Goal: Information Seeking & Learning: Learn about a topic

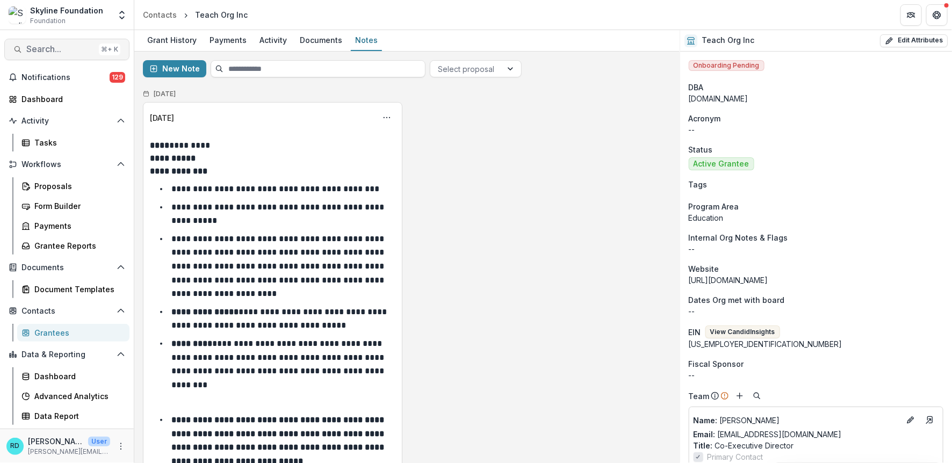
click at [53, 47] on span "Search..." at bounding box center [60, 49] width 68 height 10
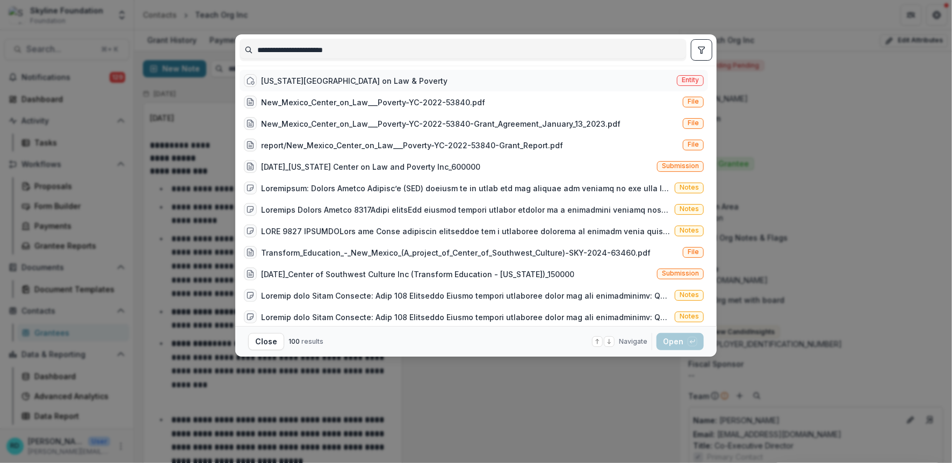
type input "**********"
click at [314, 80] on div "[US_STATE][GEOGRAPHIC_DATA] on Law & Poverty" at bounding box center [354, 80] width 186 height 11
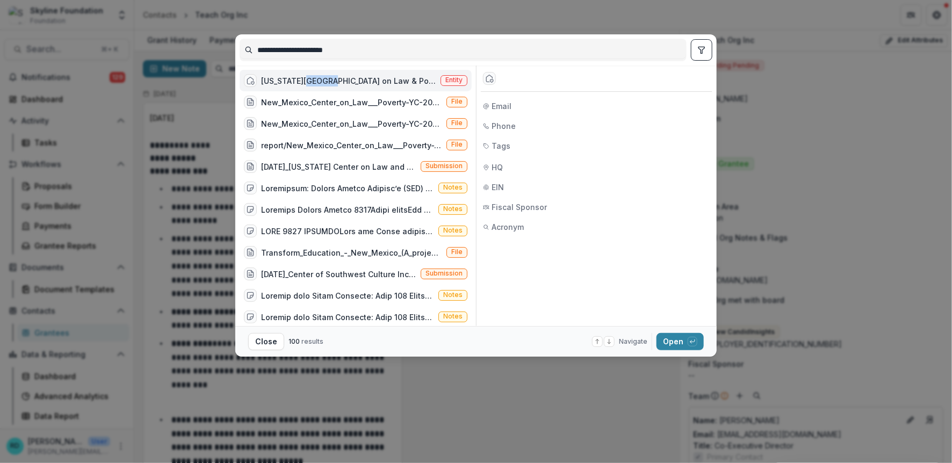
click at [314, 80] on div "[US_STATE][GEOGRAPHIC_DATA] on Law & Poverty" at bounding box center [348, 80] width 175 height 11
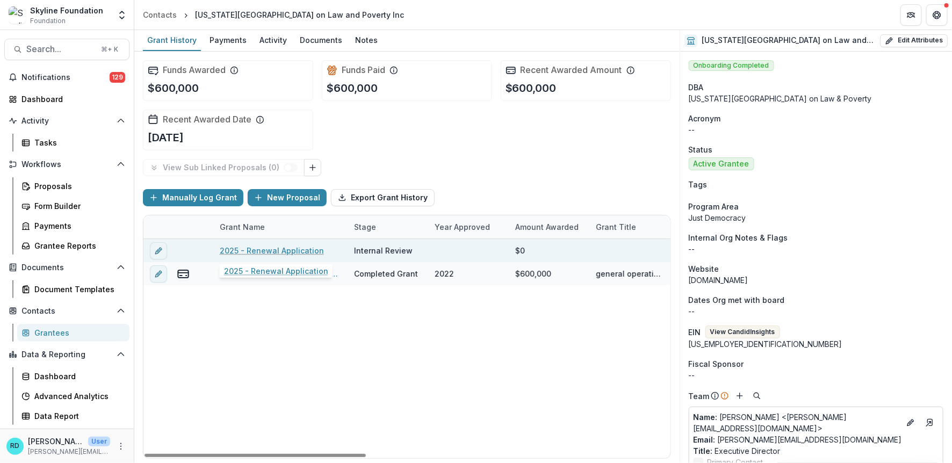
click at [270, 247] on link "2025 - Renewal Application" at bounding box center [272, 250] width 104 height 11
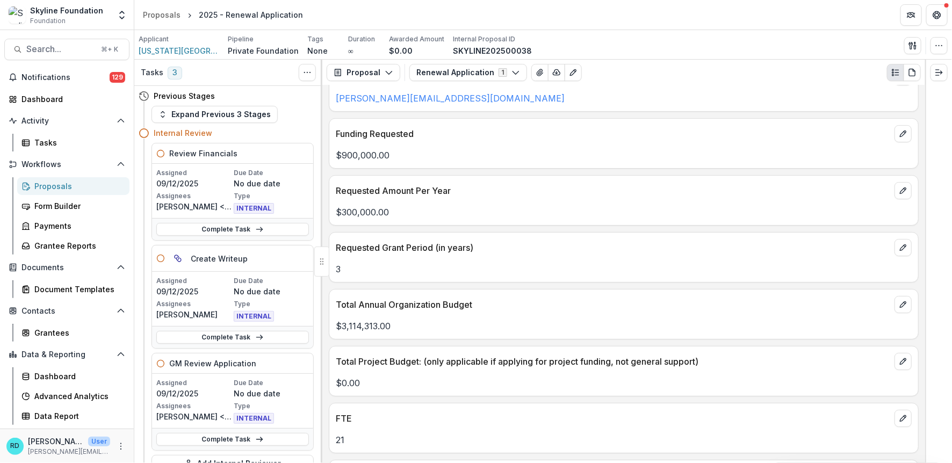
scroll to position [1970, 0]
click at [198, 52] on span "[US_STATE][GEOGRAPHIC_DATA] on Law and Poverty Inc" at bounding box center [179, 50] width 81 height 11
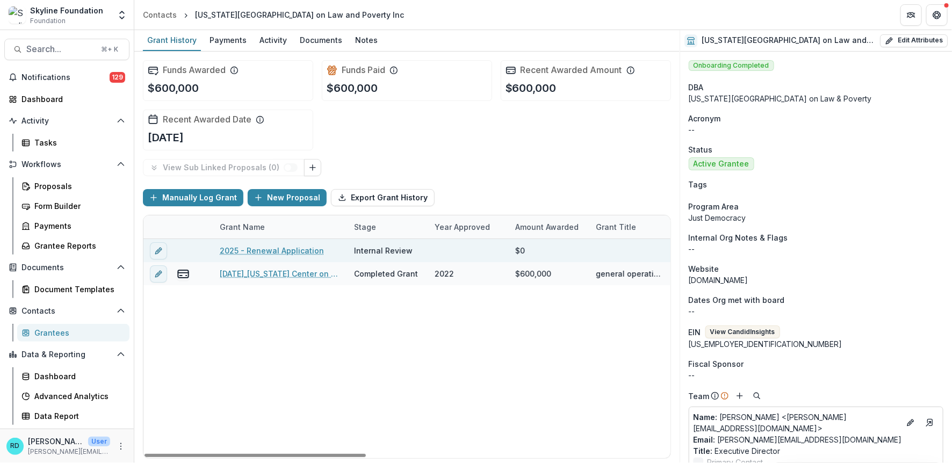
click at [277, 248] on link "2025 - Renewal Application" at bounding box center [272, 250] width 104 height 11
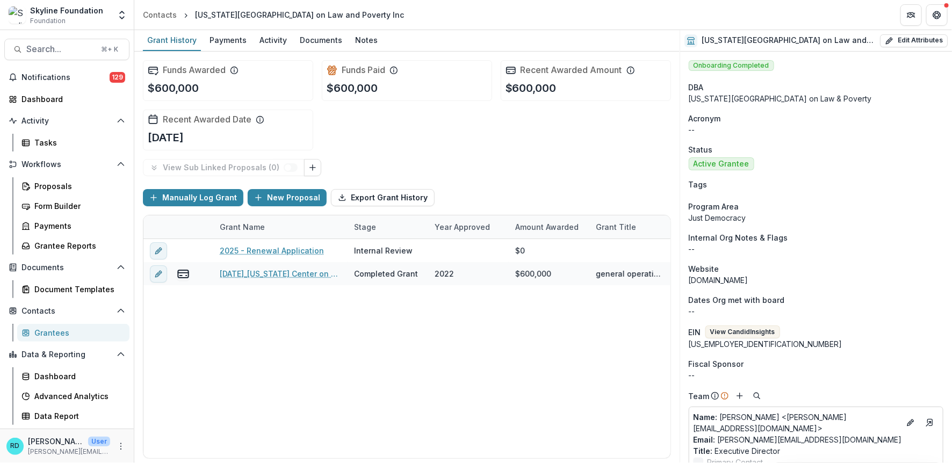
click at [722, 214] on p "Just Democracy" at bounding box center [816, 217] width 255 height 11
click at [900, 43] on button "Edit Attributes" at bounding box center [914, 40] width 68 height 13
select select "**"
select select "**********"
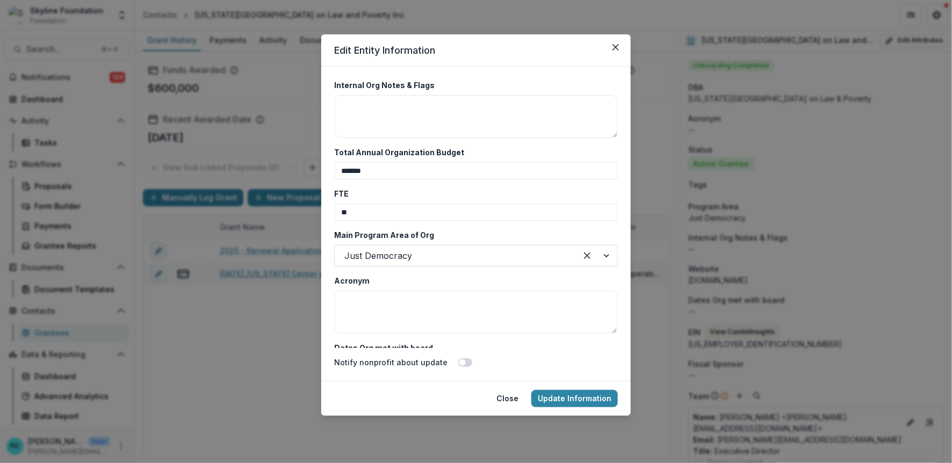
scroll to position [1945, 0]
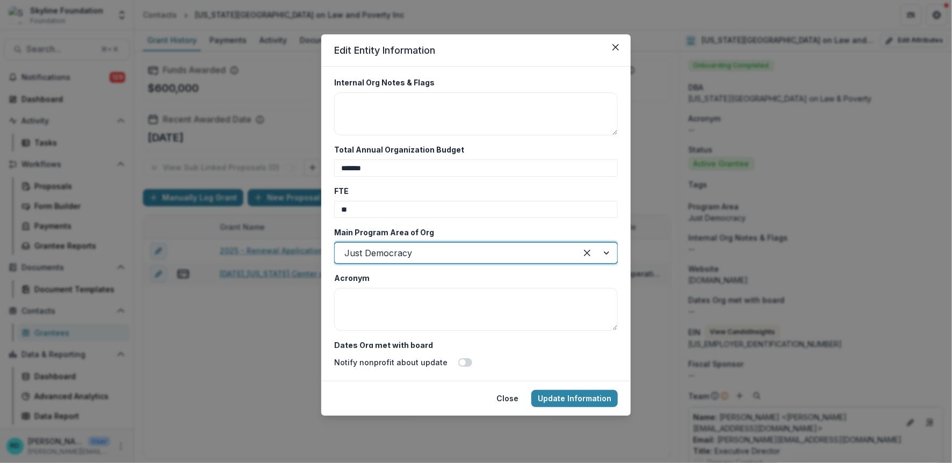
click at [522, 255] on div at bounding box center [455, 253] width 222 height 15
click at [555, 393] on button "Update Information" at bounding box center [574, 398] width 87 height 17
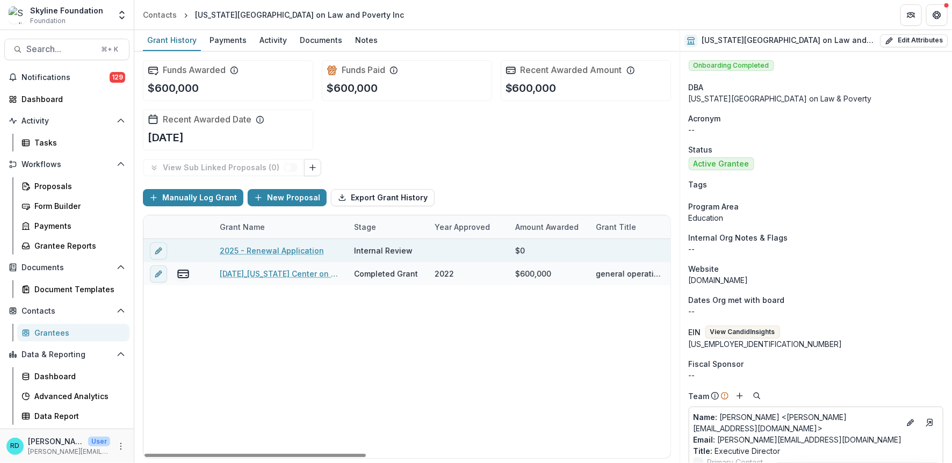
click at [303, 253] on link "2025 - Renewal Application" at bounding box center [272, 250] width 104 height 11
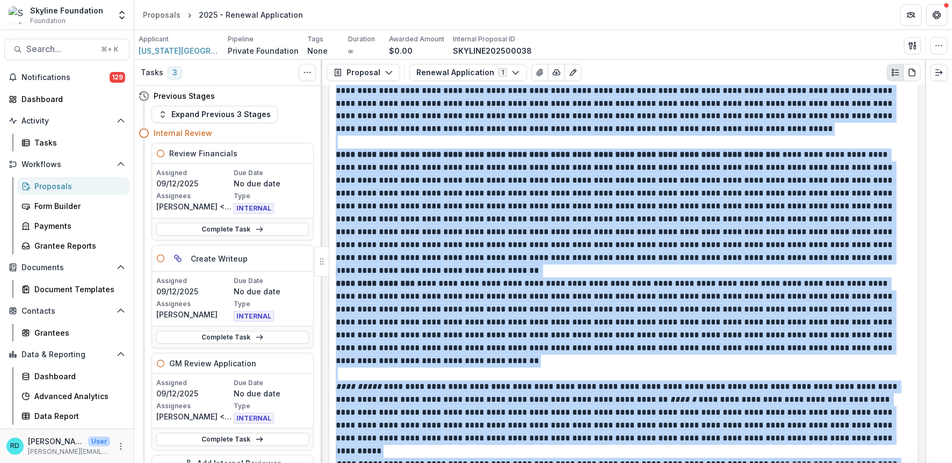
scroll to position [2870, 0]
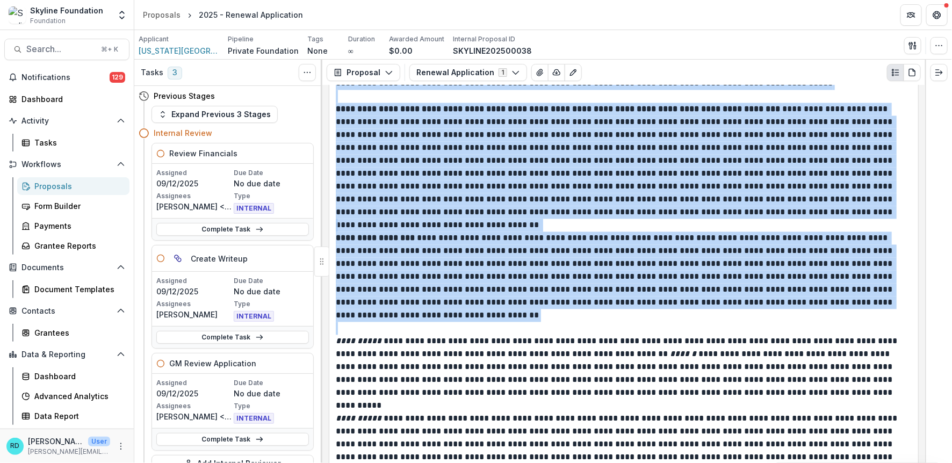
drag, startPoint x: 433, startPoint y: 114, endPoint x: 488, endPoint y: 304, distance: 197.6
click at [488, 304] on div "**********" at bounding box center [624, 135] width 576 height 683
copy div "**********"
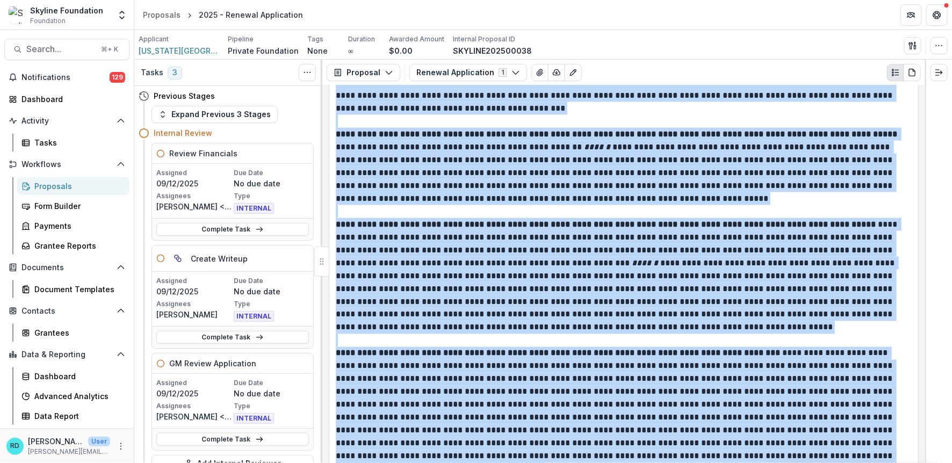
scroll to position [2586, 0]
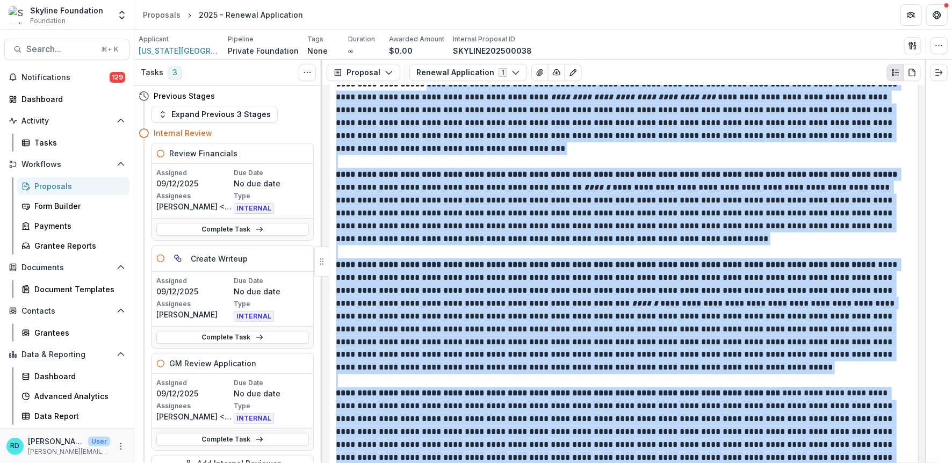
click at [470, 211] on p "**********" at bounding box center [623, 213] width 574 height 90
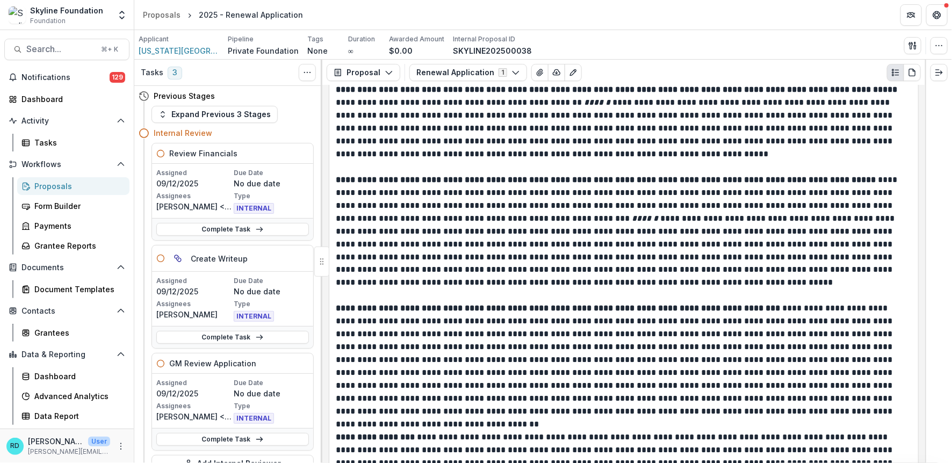
scroll to position [2672, 0]
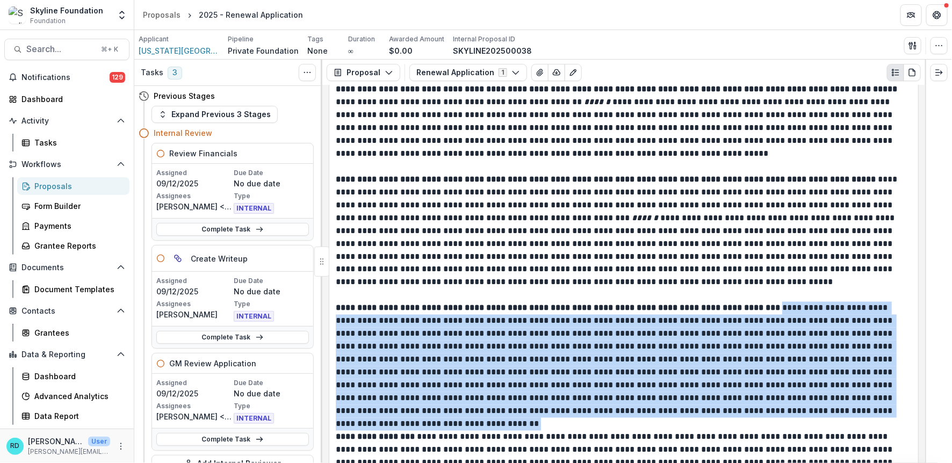
drag, startPoint x: 884, startPoint y: 392, endPoint x: 789, endPoint y: 287, distance: 141.1
click at [789, 302] on p "**********" at bounding box center [623, 360] width 574 height 116
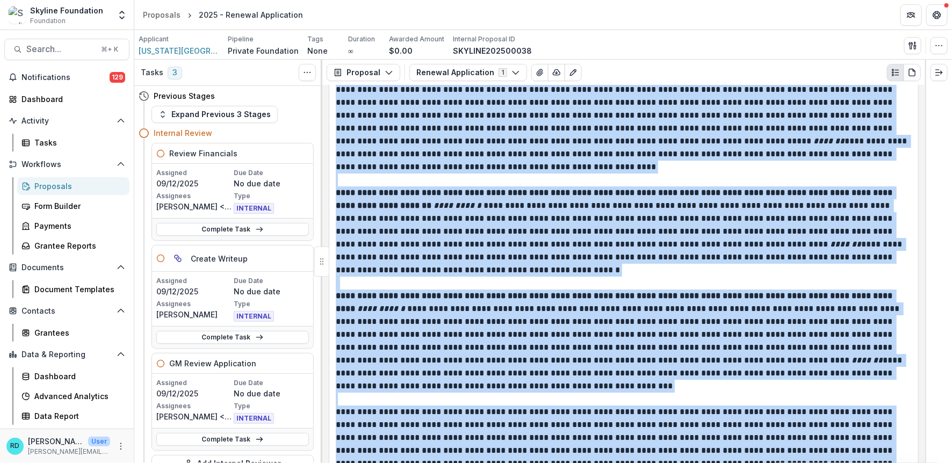
scroll to position [3592, 0]
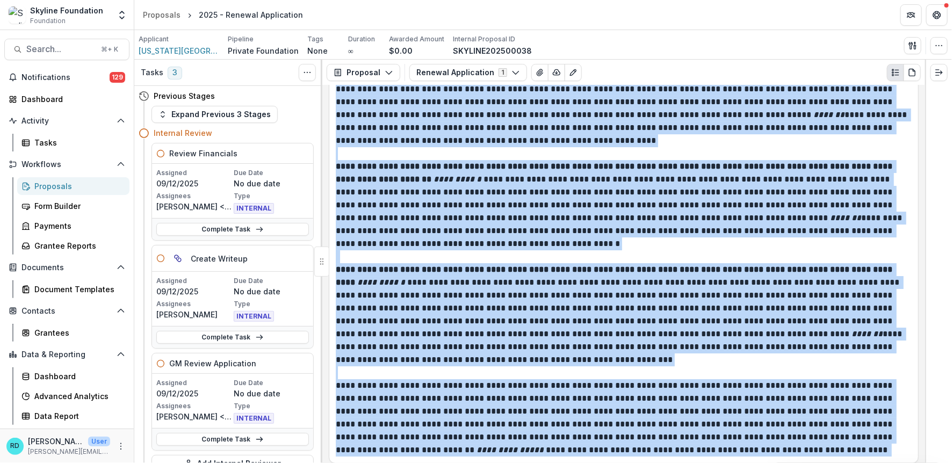
drag, startPoint x: 337, startPoint y: 135, endPoint x: 839, endPoint y: 429, distance: 581.4
click at [839, 429] on div "**********" at bounding box center [624, 127] width 576 height 657
copy div "**********"
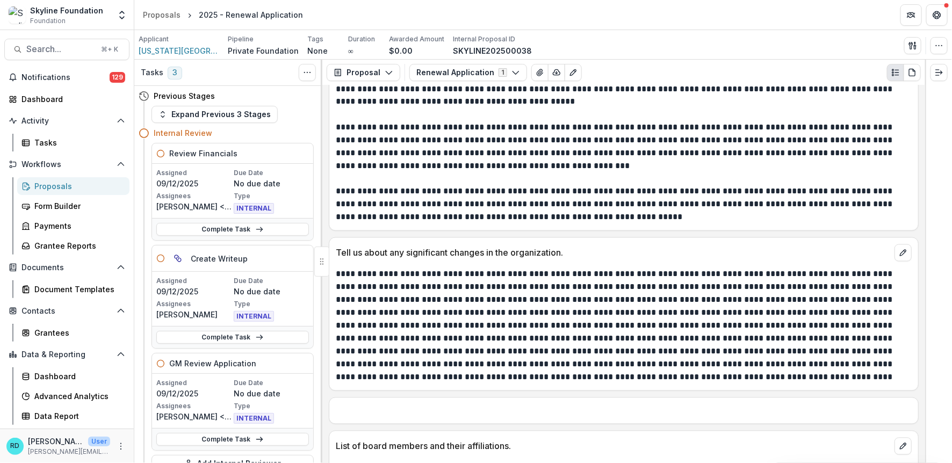
scroll to position [4749, 0]
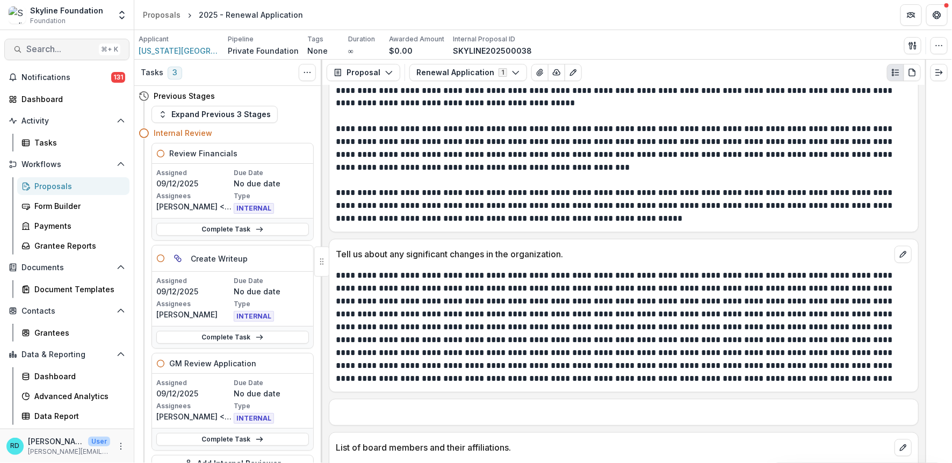
click at [58, 46] on span "Search..." at bounding box center [60, 49] width 68 height 10
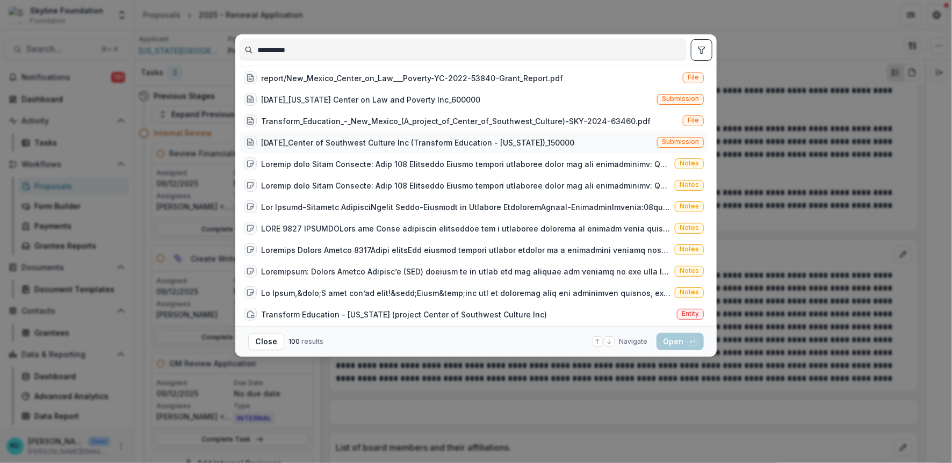
scroll to position [196, 0]
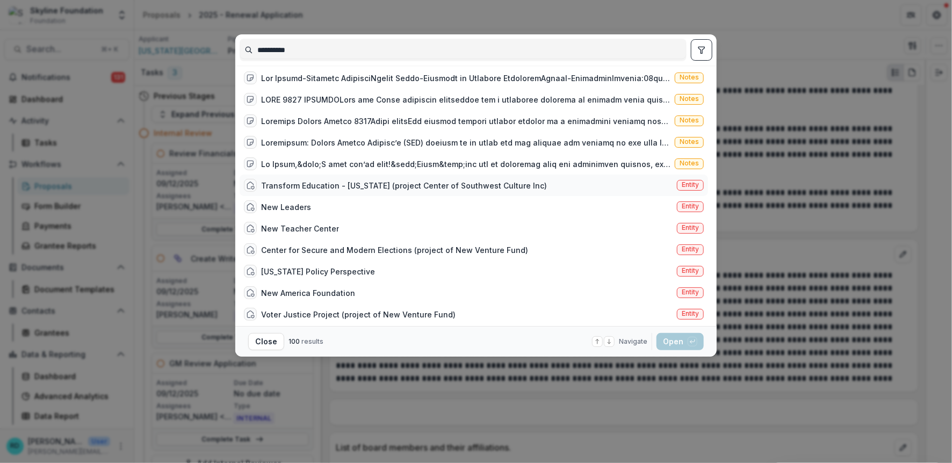
type input "**********"
click at [361, 186] on div "Transform Education - [US_STATE] (project Center of Southwest Culture Inc)" at bounding box center [404, 185] width 286 height 11
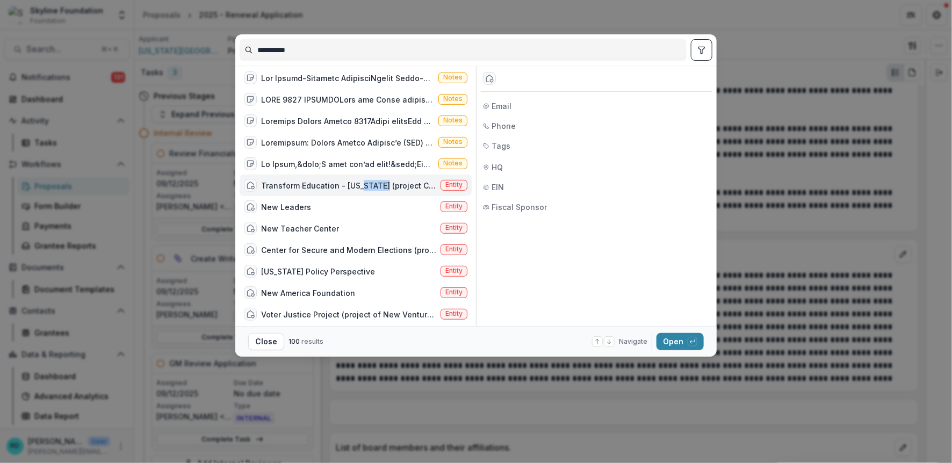
click at [361, 186] on div "Transform Education - [US_STATE] (project Center of Southwest Culture Inc)" at bounding box center [348, 185] width 175 height 11
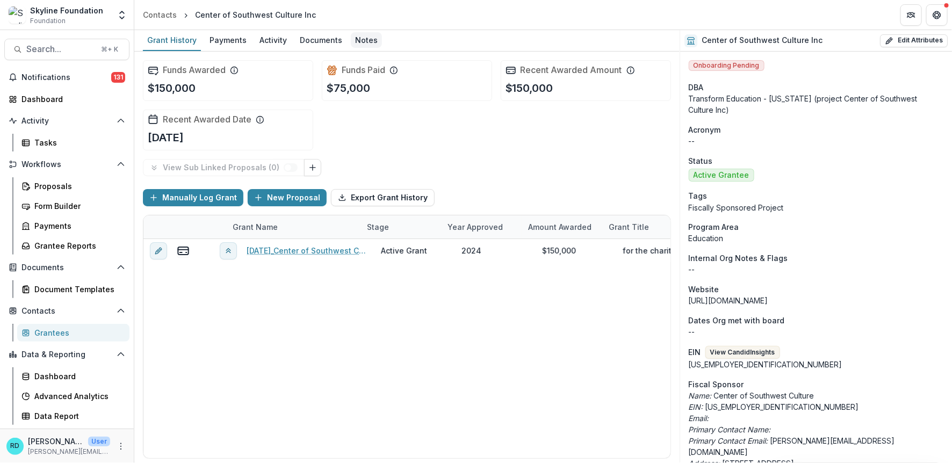
click at [361, 40] on div "Notes" at bounding box center [366, 40] width 31 height 16
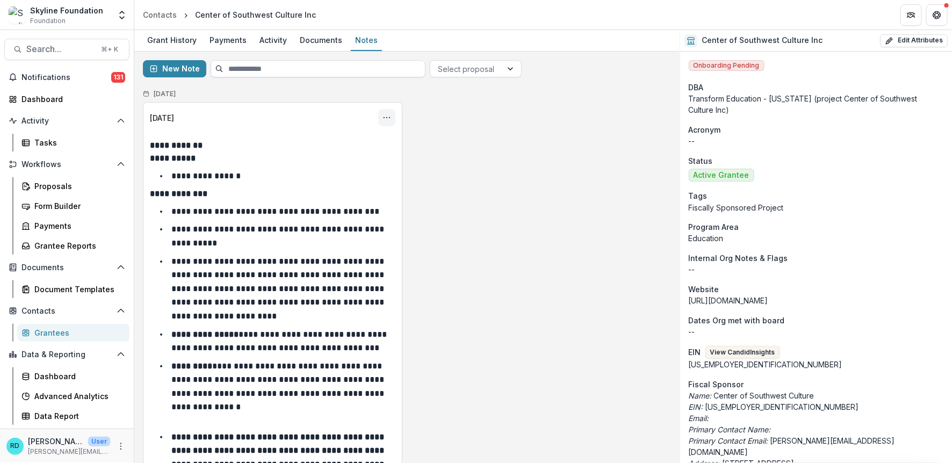
click at [383, 115] on icon "Options" at bounding box center [387, 117] width 9 height 9
click at [344, 158] on button "Edit" at bounding box center [333, 159] width 115 height 18
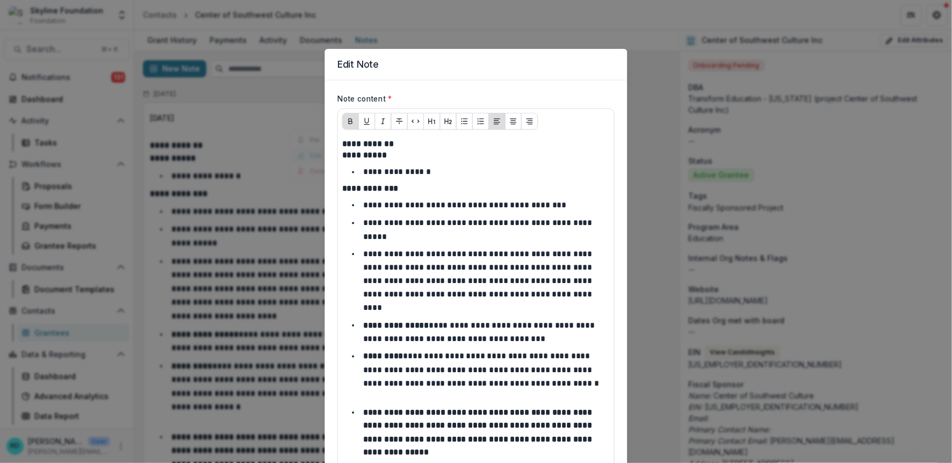
scroll to position [858, 0]
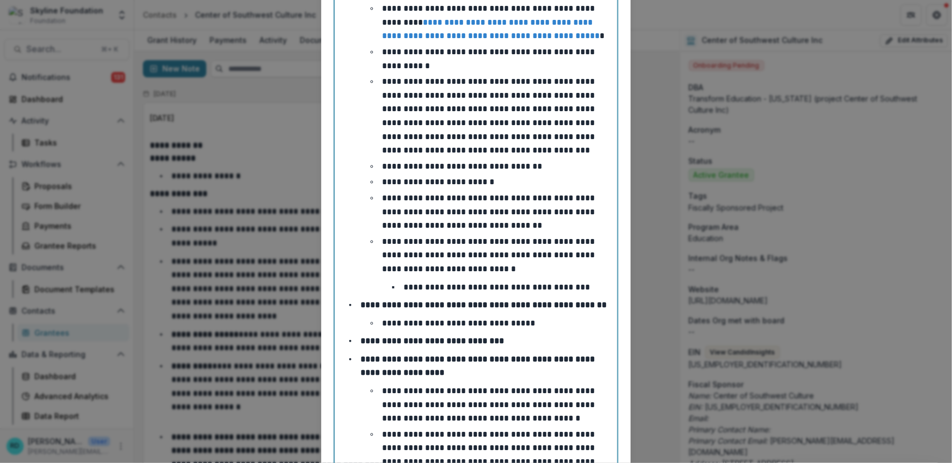
scroll to position [548, 0]
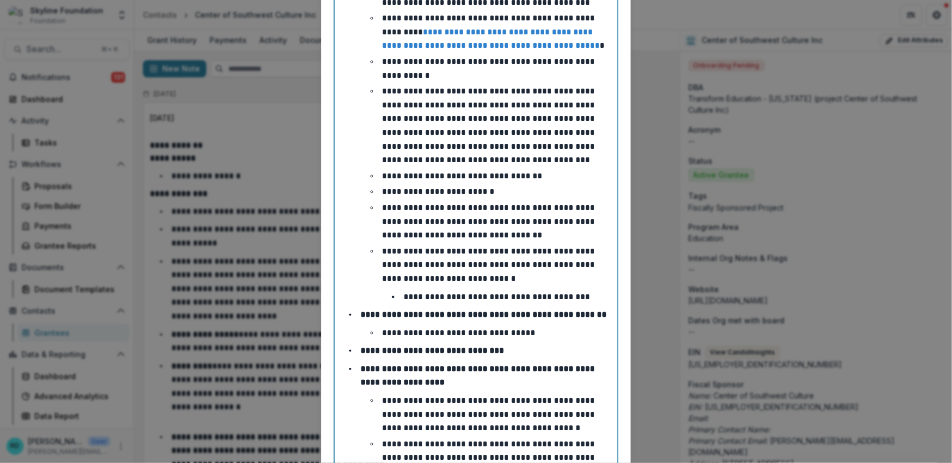
click at [468, 249] on p "**********" at bounding box center [489, 264] width 215 height 35
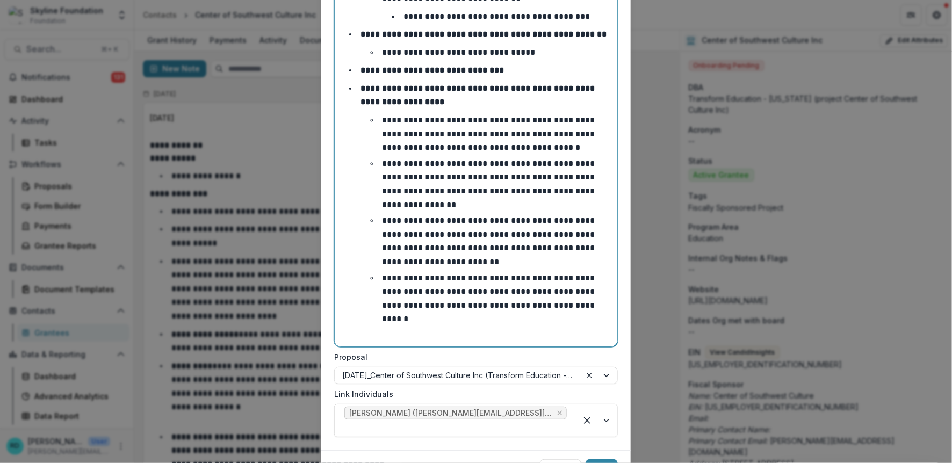
scroll to position [858, 0]
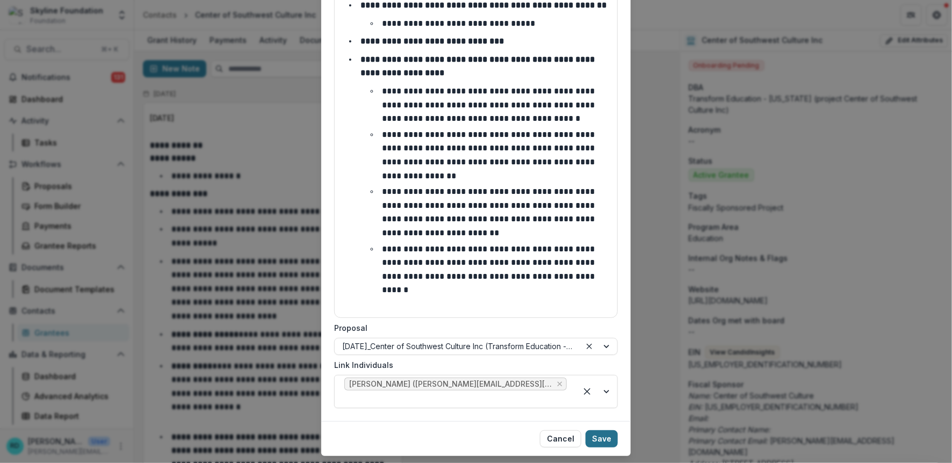
click at [602, 430] on button "Save" at bounding box center [602, 438] width 32 height 17
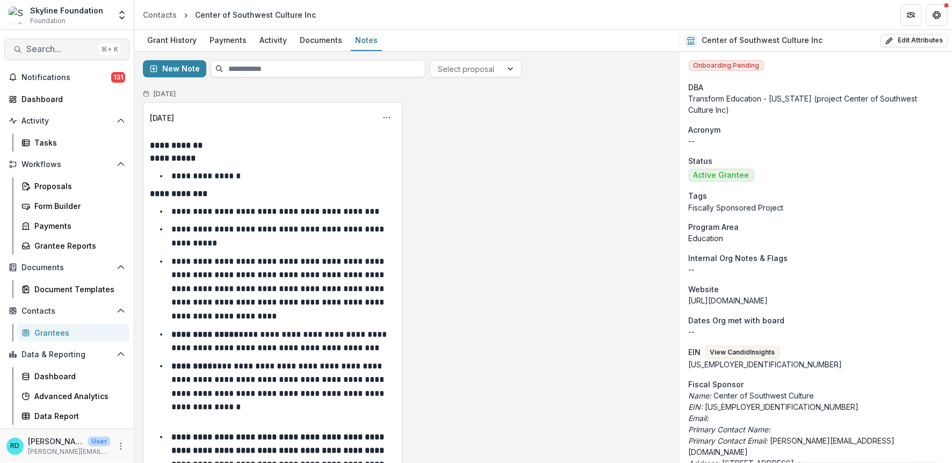
click at [57, 40] on button "Search... ⌘ + K" at bounding box center [66, 49] width 125 height 21
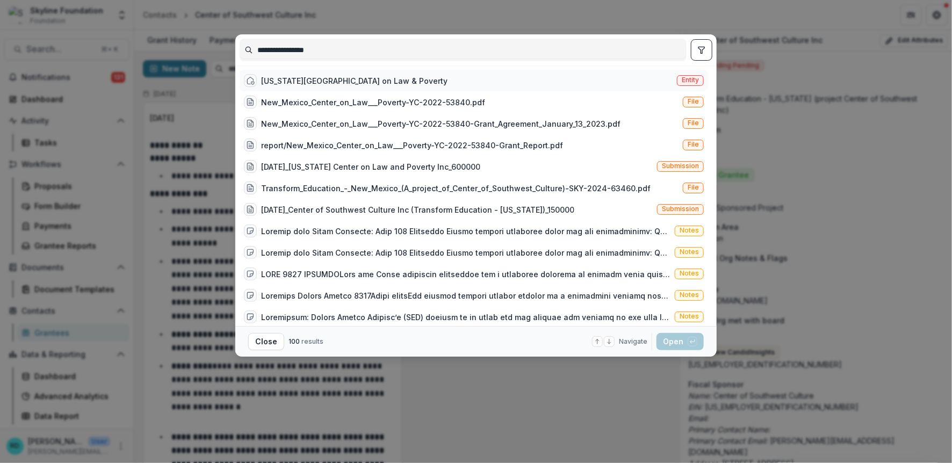
type input "**********"
click at [376, 81] on div "[US_STATE][GEOGRAPHIC_DATA] on Law & Poverty" at bounding box center [354, 80] width 186 height 11
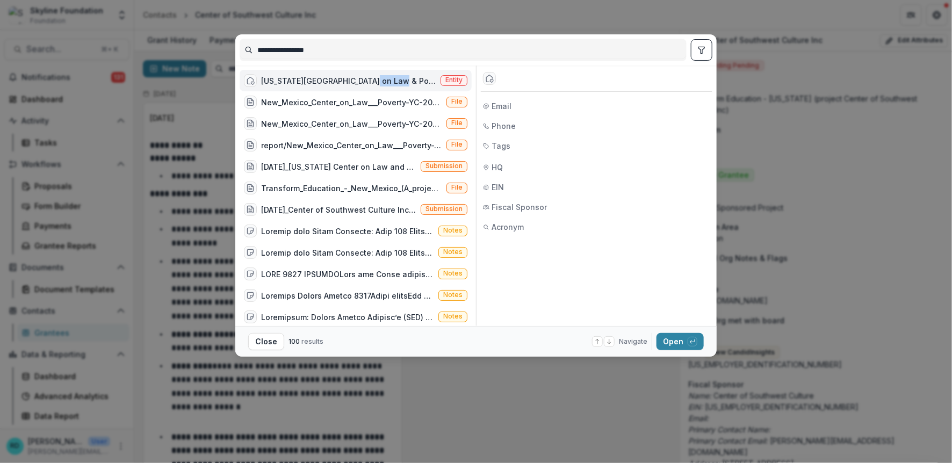
click at [376, 81] on div "[US_STATE][GEOGRAPHIC_DATA] on Law & Poverty" at bounding box center [348, 80] width 175 height 11
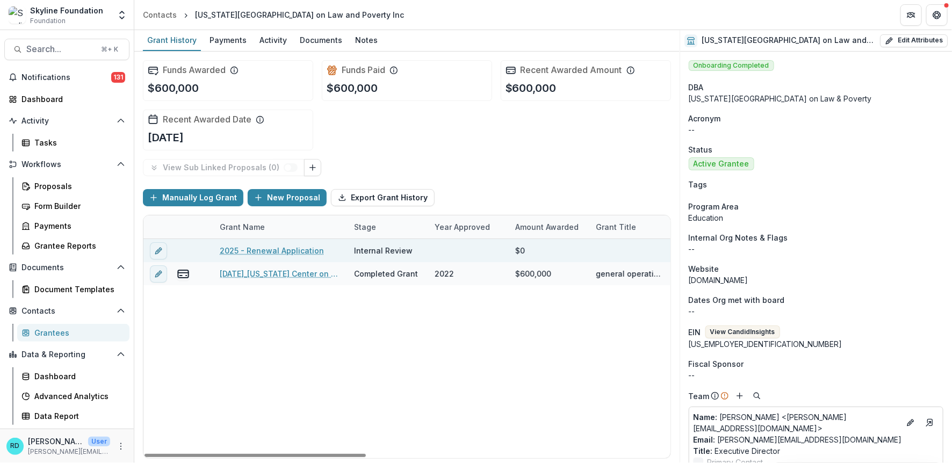
click at [306, 247] on link "2025 - Renewal Application" at bounding box center [272, 250] width 104 height 11
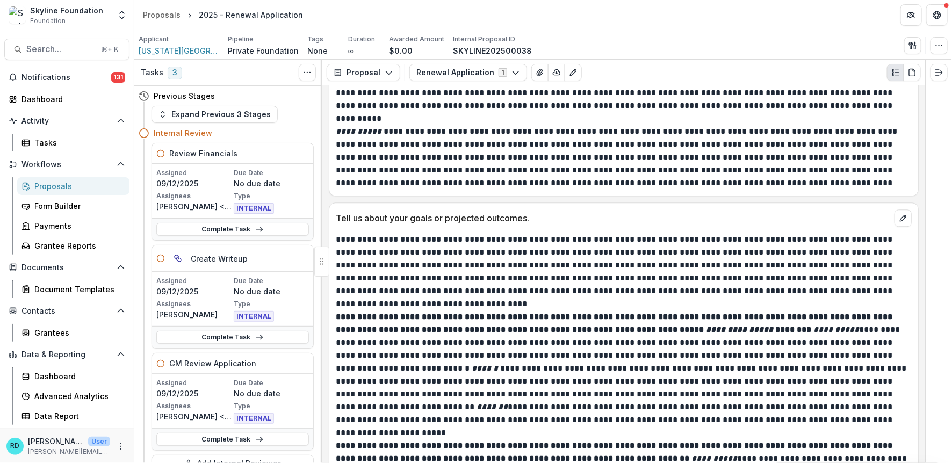
scroll to position [3208, 0]
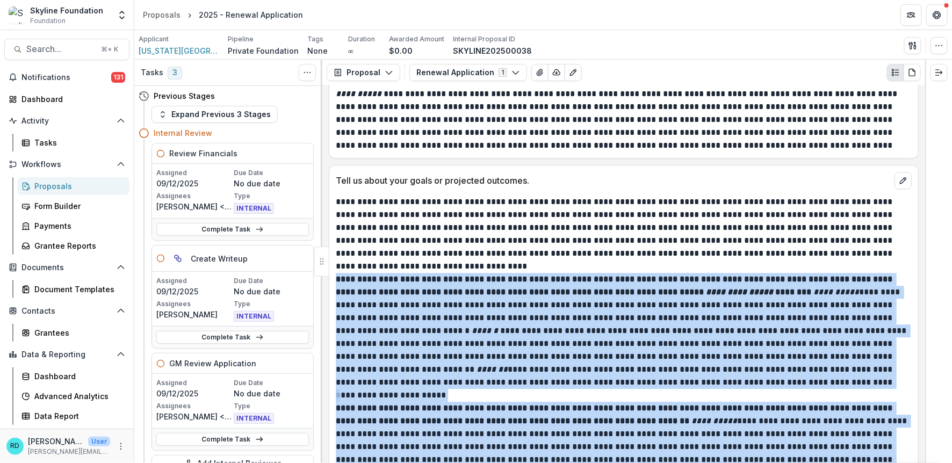
drag, startPoint x: 518, startPoint y: 411, endPoint x: 335, endPoint y: 262, distance: 235.7
copy div "**********"
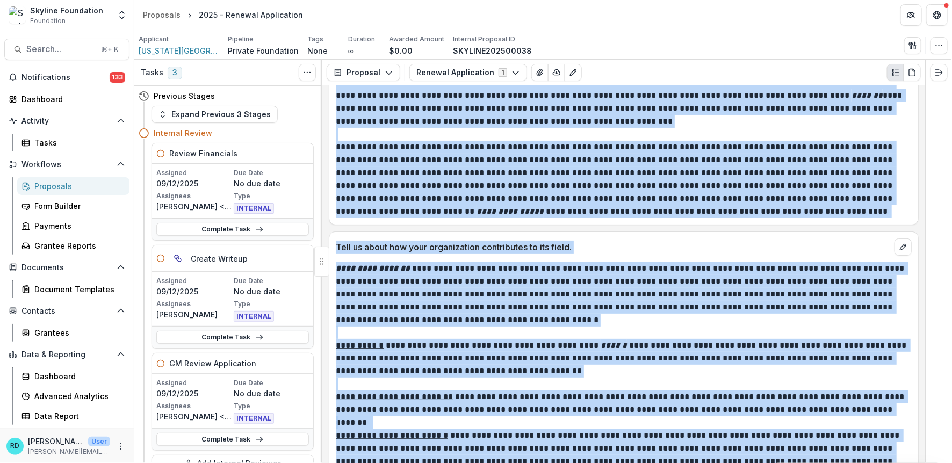
scroll to position [3817, 0]
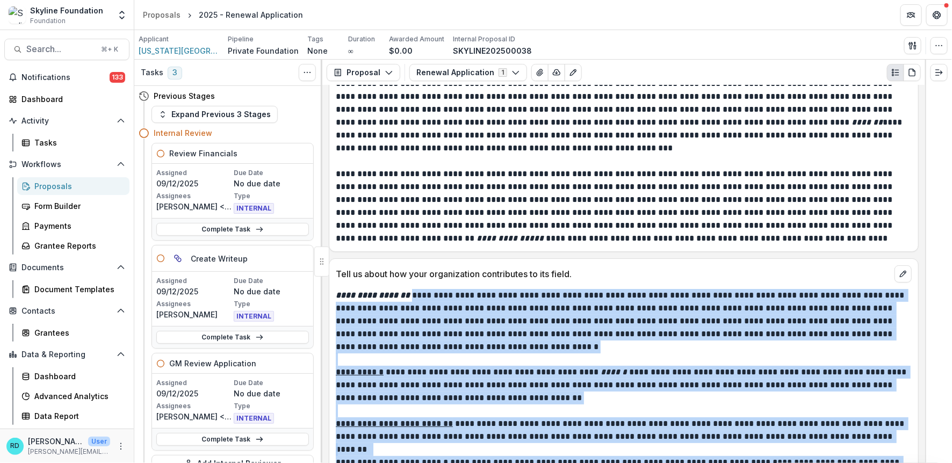
drag, startPoint x: 610, startPoint y: 355, endPoint x: 411, endPoint y: 275, distance: 214.3
copy div "**********"
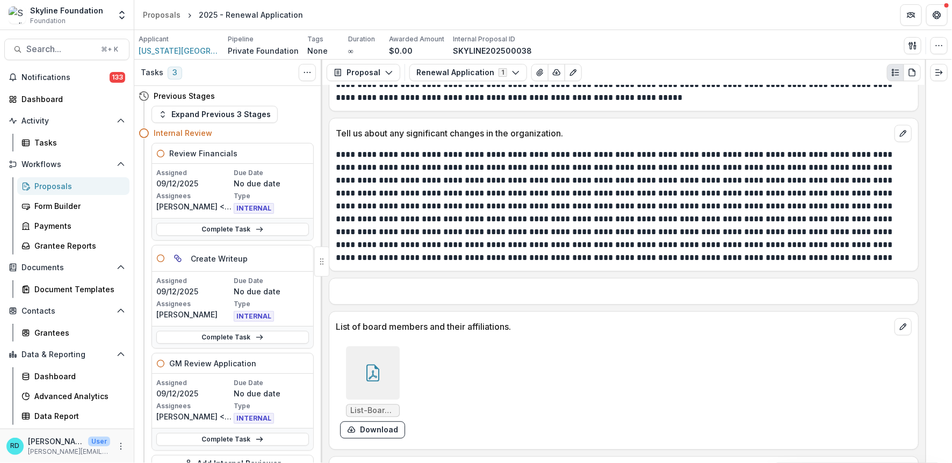
scroll to position [4871, 0]
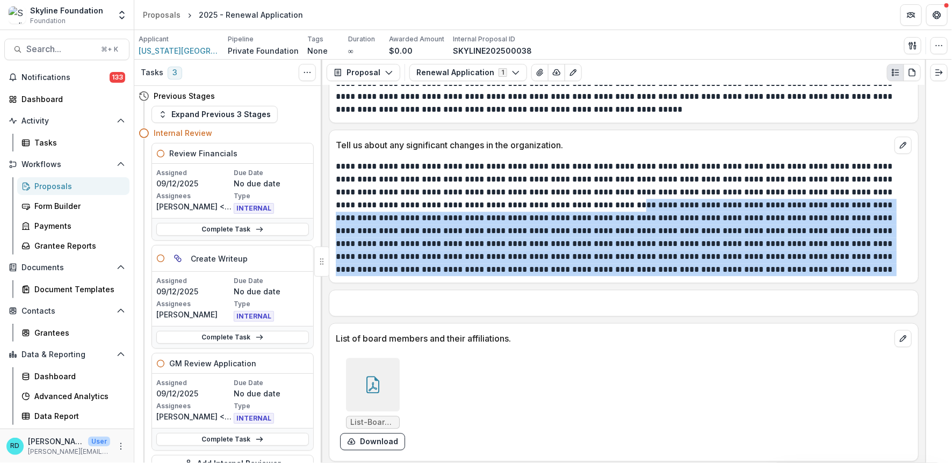
drag, startPoint x: 696, startPoint y: 250, endPoint x: 567, endPoint y: 183, distance: 145.6
click at [567, 183] on p at bounding box center [623, 218] width 574 height 116
copy p "**********"
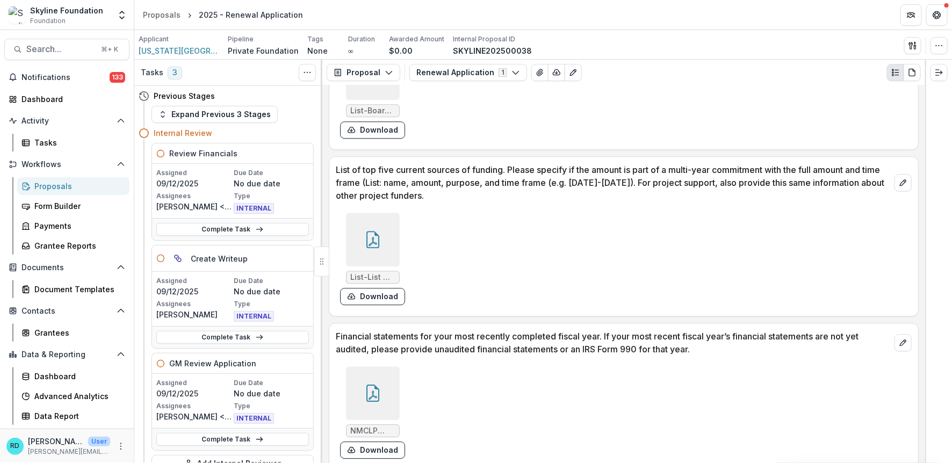
scroll to position [5187, 0]
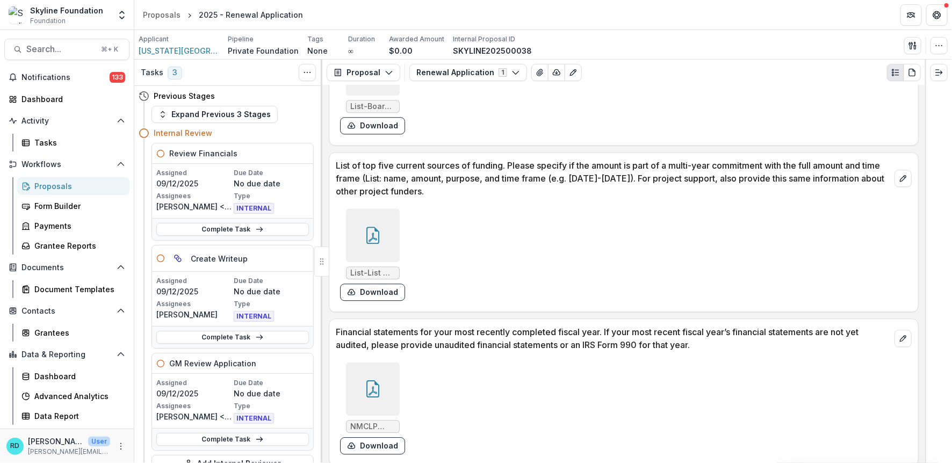
click at [377, 227] on icon at bounding box center [372, 235] width 13 height 17
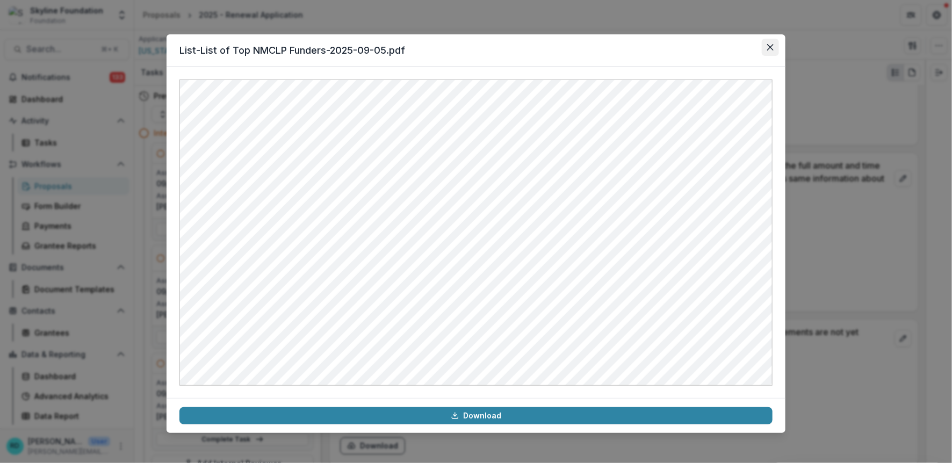
click at [776, 42] on button "Close" at bounding box center [770, 47] width 17 height 17
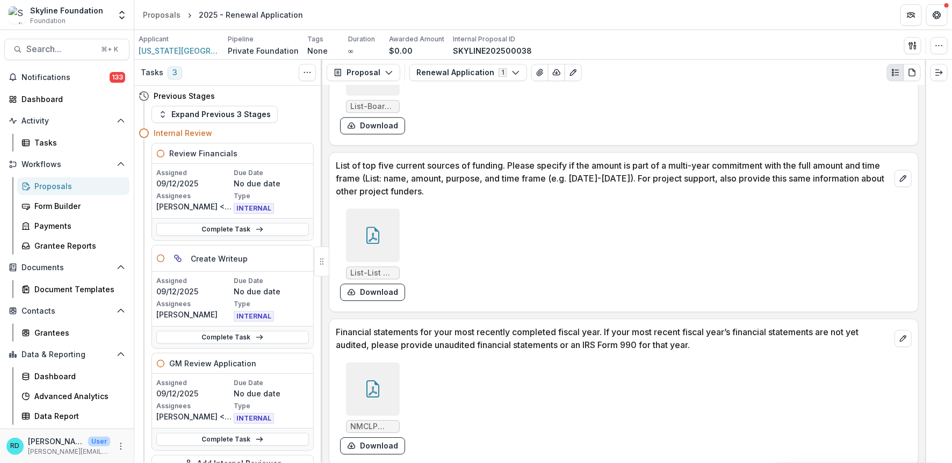
click at [383, 219] on div at bounding box center [373, 235] width 54 height 54
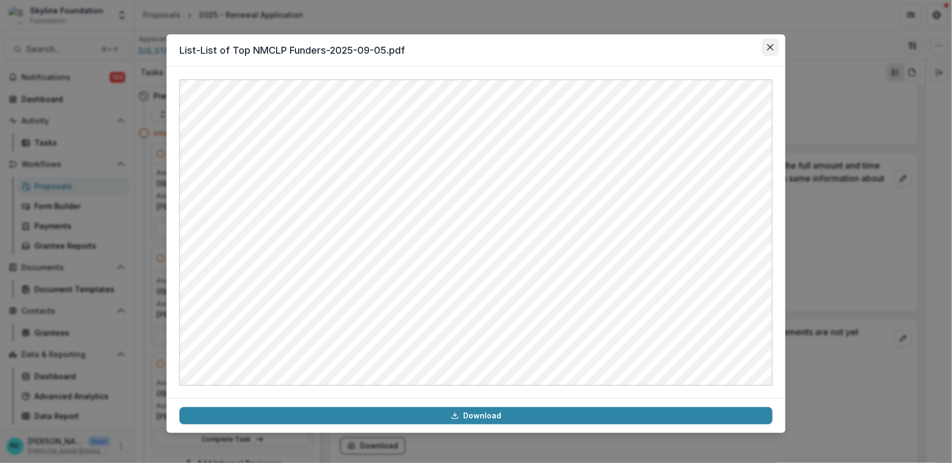
click at [769, 51] on button "Close" at bounding box center [770, 47] width 17 height 17
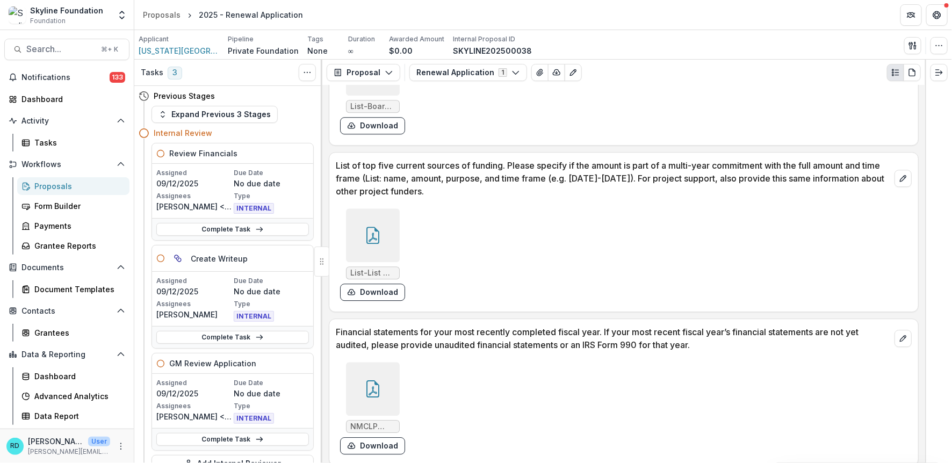
click at [380, 362] on div at bounding box center [373, 389] width 54 height 54
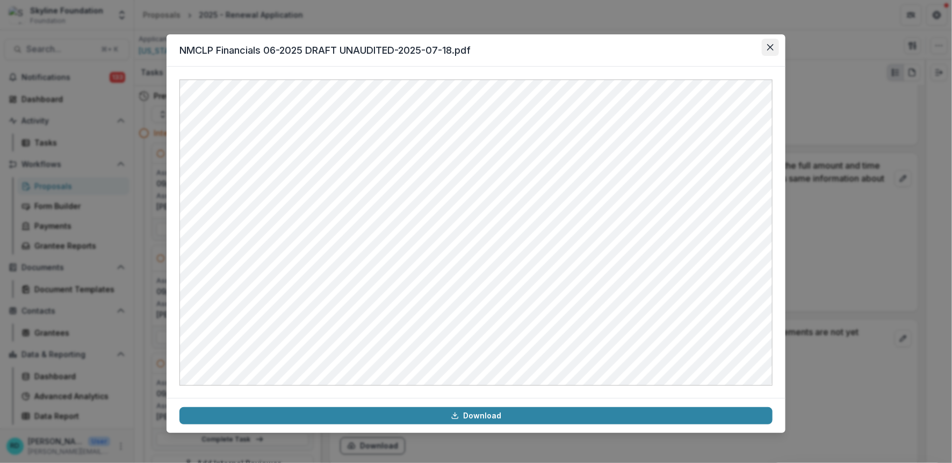
click at [771, 45] on icon "Close" at bounding box center [770, 47] width 6 height 6
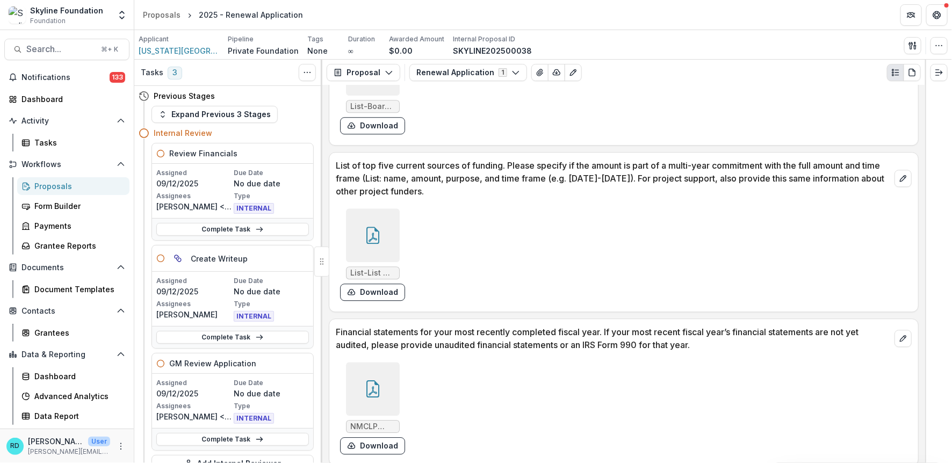
click at [386, 208] on div at bounding box center [373, 235] width 54 height 54
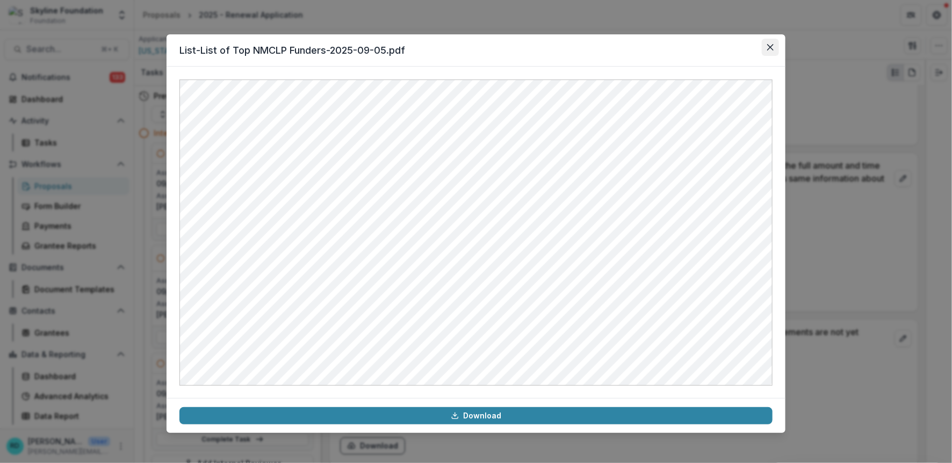
click at [766, 49] on button "Close" at bounding box center [770, 47] width 17 height 17
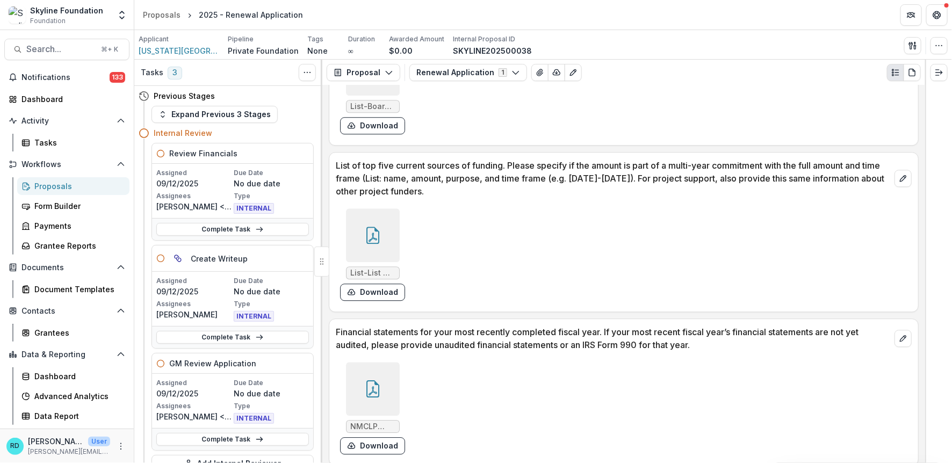
click at [383, 215] on div at bounding box center [373, 235] width 54 height 54
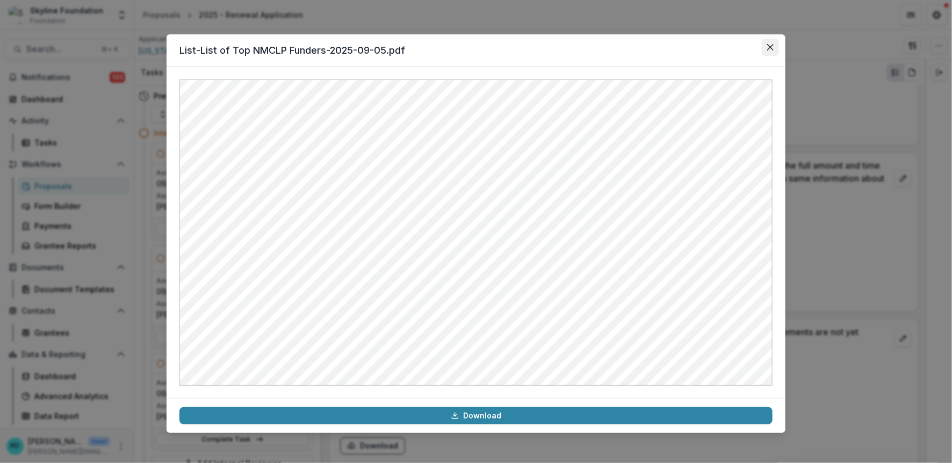
click at [769, 48] on icon "Close" at bounding box center [770, 47] width 6 height 6
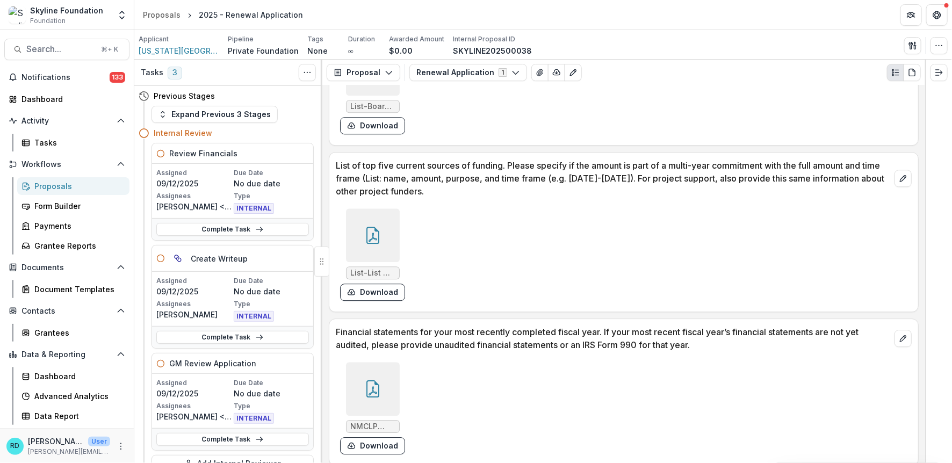
click at [386, 211] on div at bounding box center [373, 235] width 54 height 54
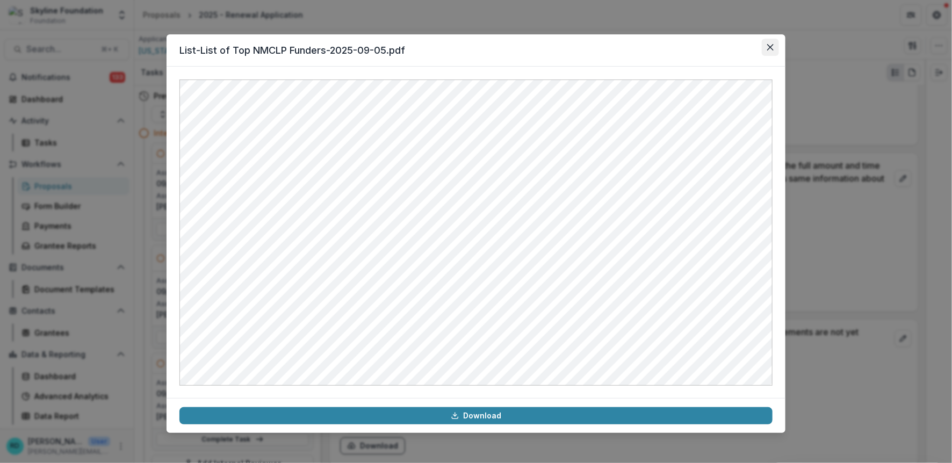
click at [771, 46] on icon "Close" at bounding box center [770, 47] width 6 height 6
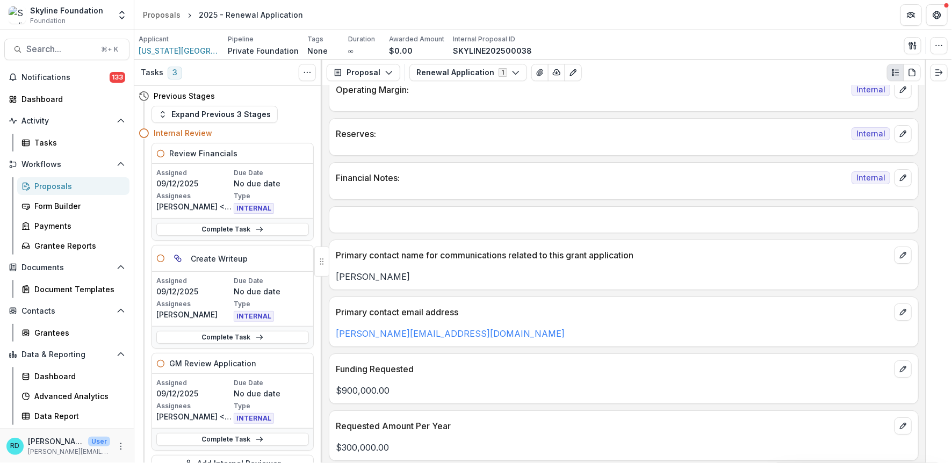
scroll to position [1744, 0]
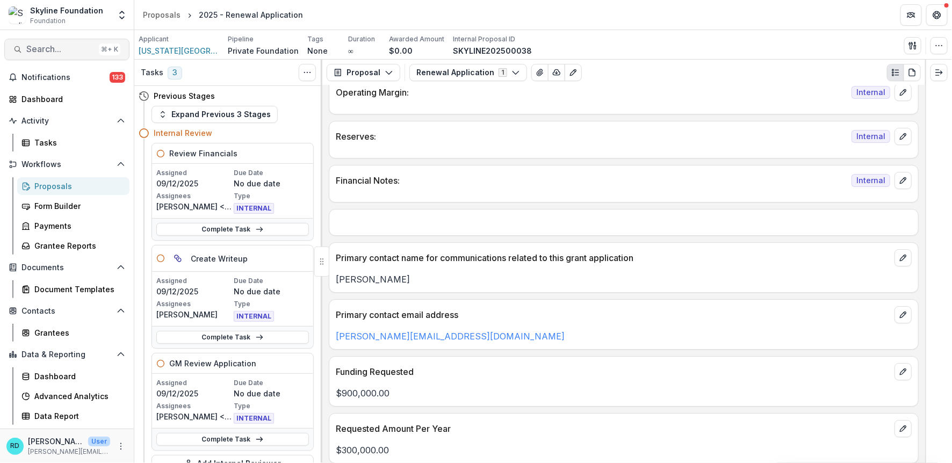
click at [44, 44] on span "Search..." at bounding box center [60, 49] width 68 height 10
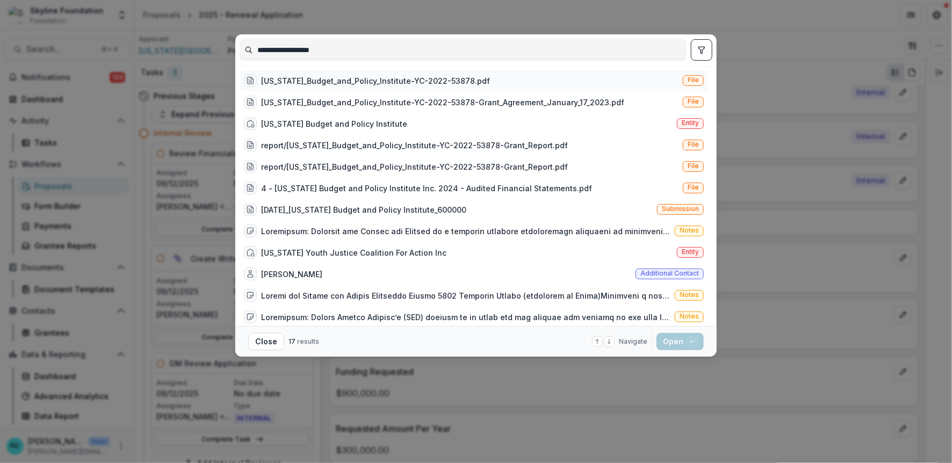
type input "**********"
click at [318, 86] on div "[US_STATE]_Budget_and_Policy_Institute-YC-2022-53878.pdf" at bounding box center [367, 80] width 246 height 13
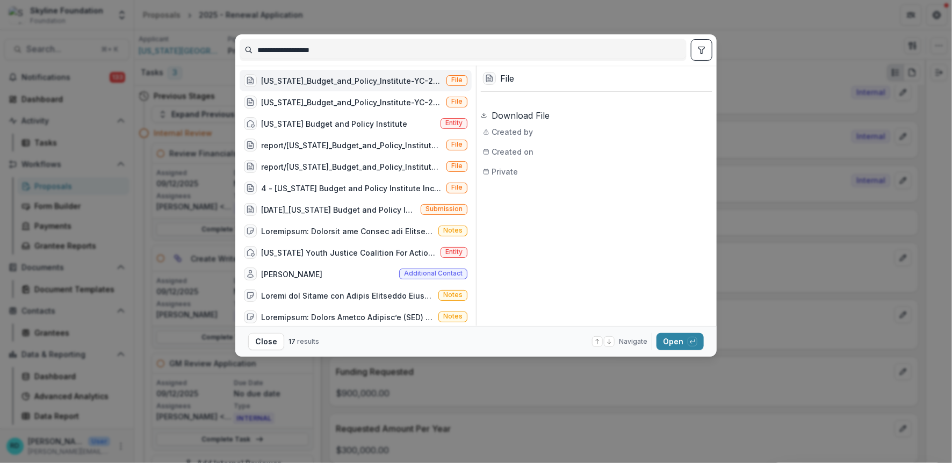
click at [318, 86] on div "[US_STATE]_Budget_and_Policy_Institute-YC-2022-53878.pdf" at bounding box center [343, 80] width 198 height 13
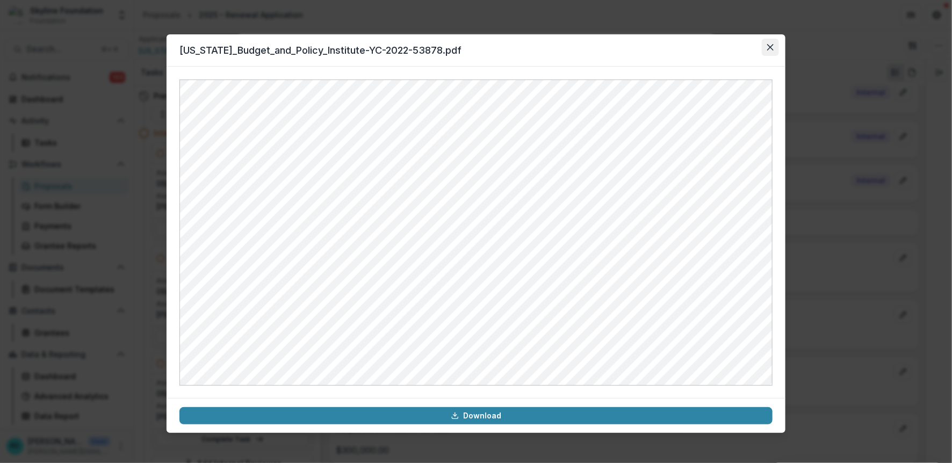
click at [766, 48] on button "Close" at bounding box center [770, 47] width 17 height 17
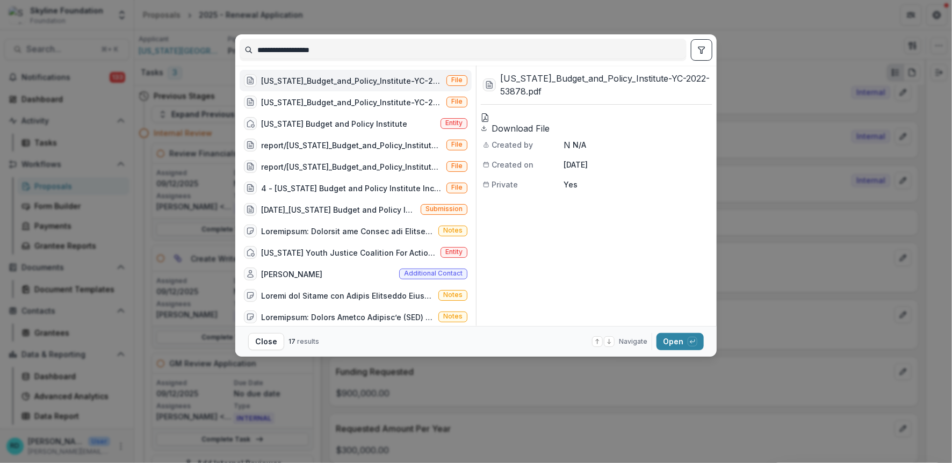
click at [73, 62] on div "**********" at bounding box center [476, 231] width 952 height 463
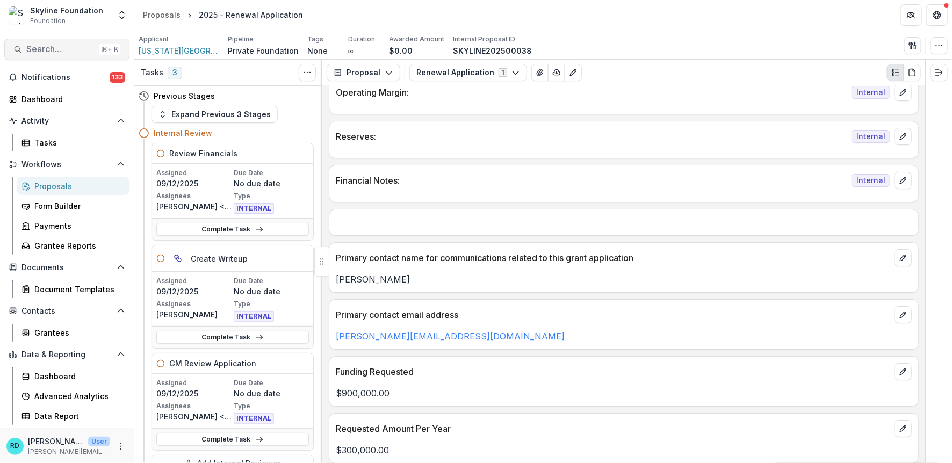
click at [38, 48] on span "Search..." at bounding box center [60, 49] width 68 height 10
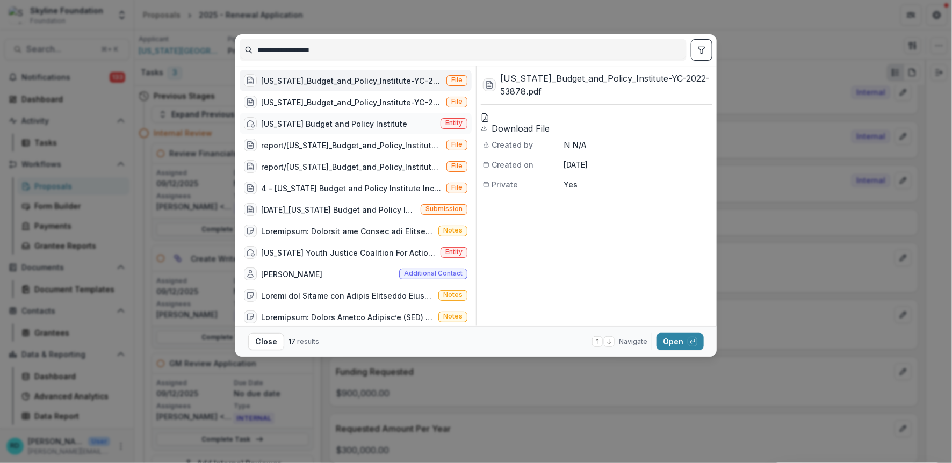
click at [330, 121] on div "[US_STATE] Budget and Policy Institute" at bounding box center [334, 123] width 146 height 11
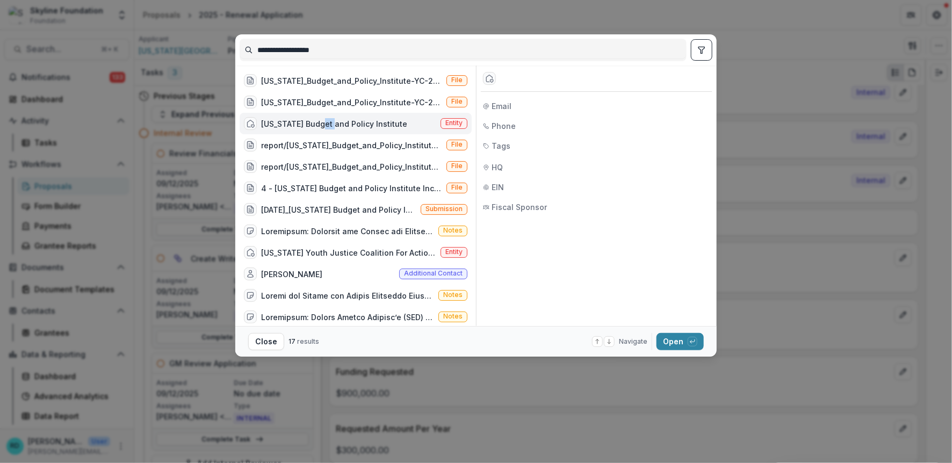
click at [330, 121] on div "[US_STATE] Budget and Policy Institute" at bounding box center [334, 123] width 146 height 11
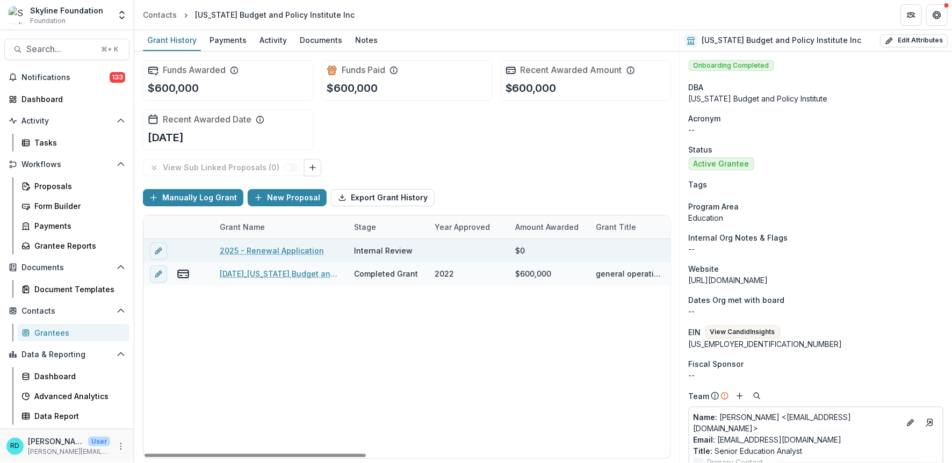
click at [287, 253] on link "2025 - Renewal Application" at bounding box center [272, 250] width 104 height 11
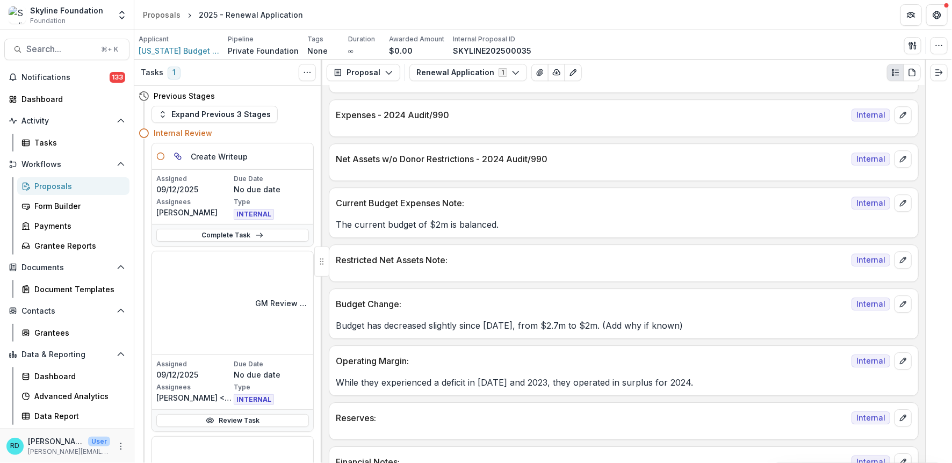
scroll to position [1484, 0]
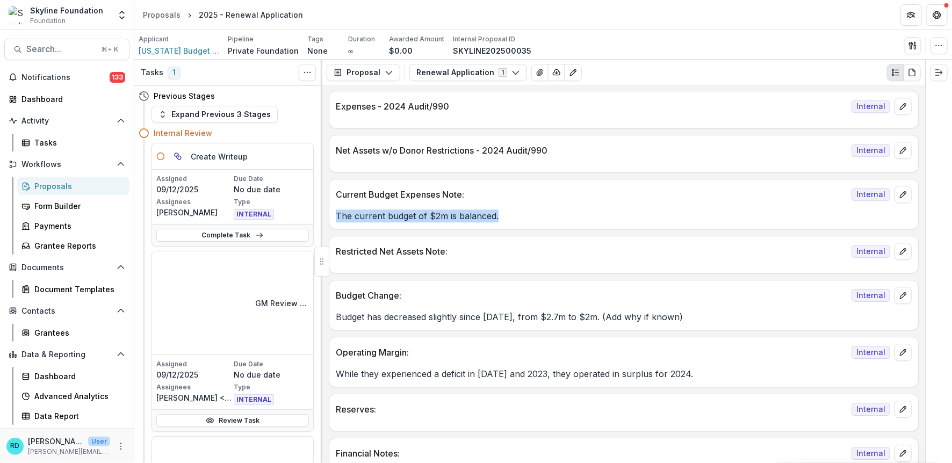
drag, startPoint x: 499, startPoint y: 203, endPoint x: 342, endPoint y: 203, distance: 156.9
click at [327, 207] on div "Text Block Internal Grant Note & Flags Internal Who completed the application? …" at bounding box center [623, 274] width 603 height 378
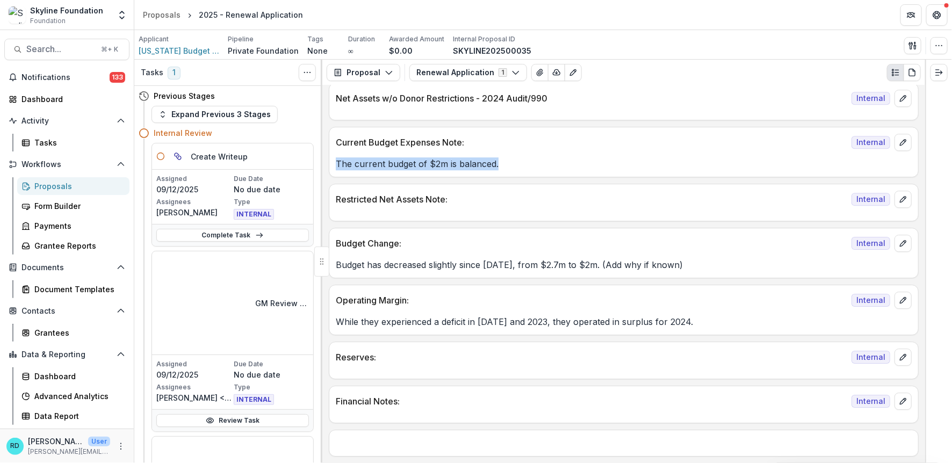
scroll to position [1537, 0]
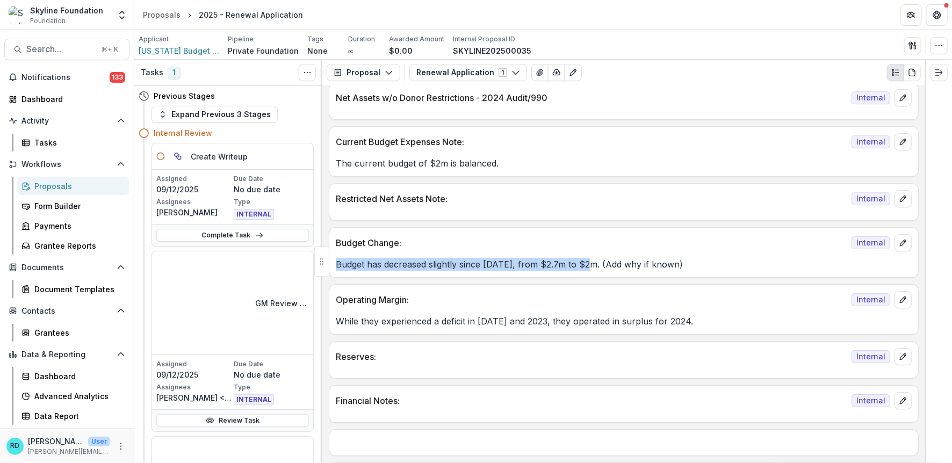
drag, startPoint x: 591, startPoint y: 250, endPoint x: 334, endPoint y: 253, distance: 256.3
click at [334, 258] on div "Budget has decreased slightly since [DATE], from $2.7m to $2m. (Add why if know…" at bounding box center [623, 264] width 589 height 13
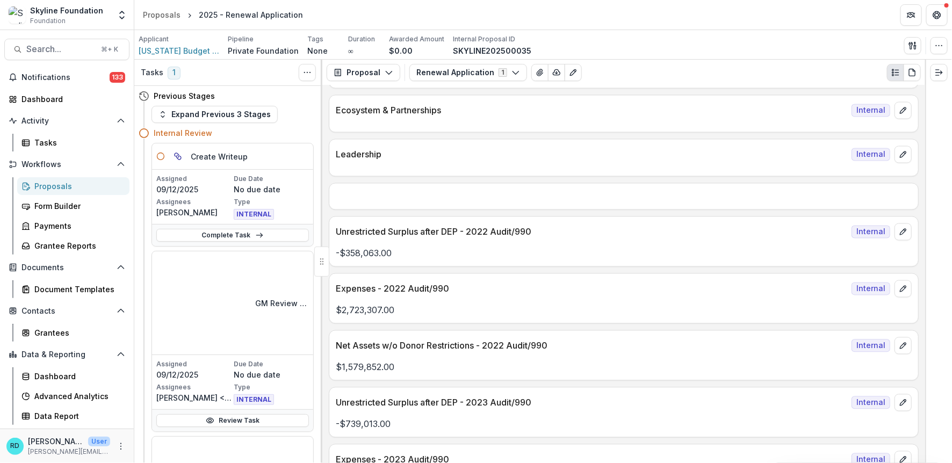
scroll to position [974, 0]
click at [81, 400] on div "Advanced Analytics" at bounding box center [77, 396] width 87 height 11
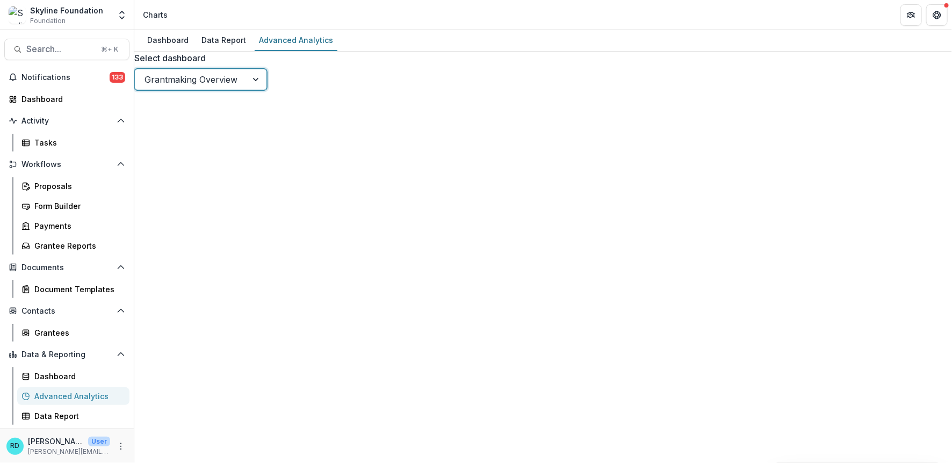
click at [267, 75] on div at bounding box center [256, 79] width 19 height 20
click at [227, 39] on div "Data Report" at bounding box center [223, 40] width 53 height 16
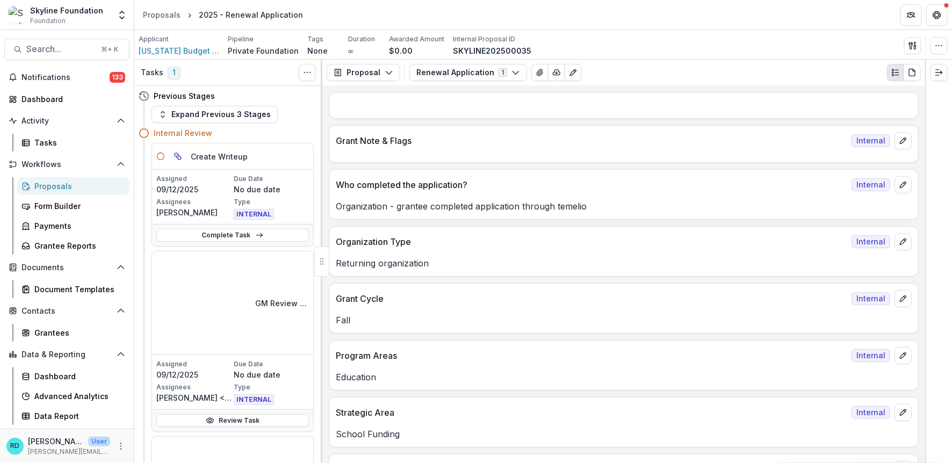
click at [164, 56] on div "Applicant [US_STATE] Budget and Policy Institute Inc Pipeline Private Foundatio…" at bounding box center [543, 45] width 818 height 30
click at [162, 48] on span "[US_STATE] Budget and Policy Institute Inc" at bounding box center [179, 50] width 81 height 11
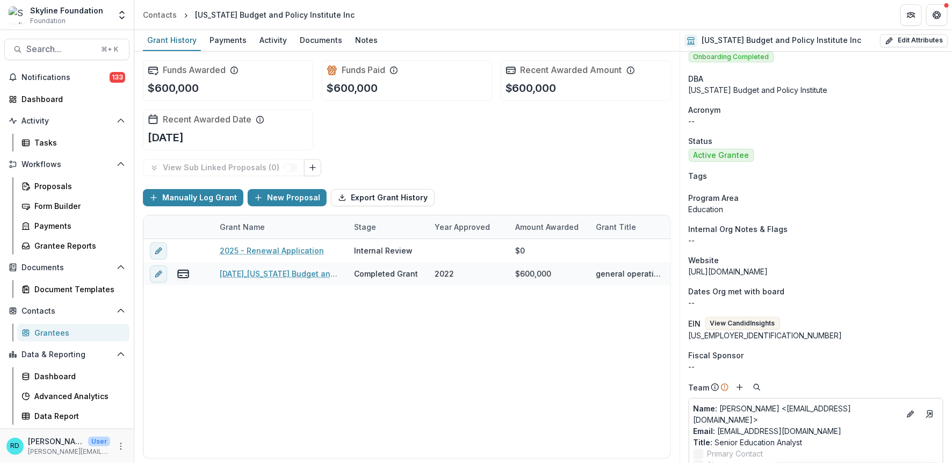
scroll to position [10, 0]
click at [765, 320] on button "View Candid Insights" at bounding box center [743, 322] width 75 height 13
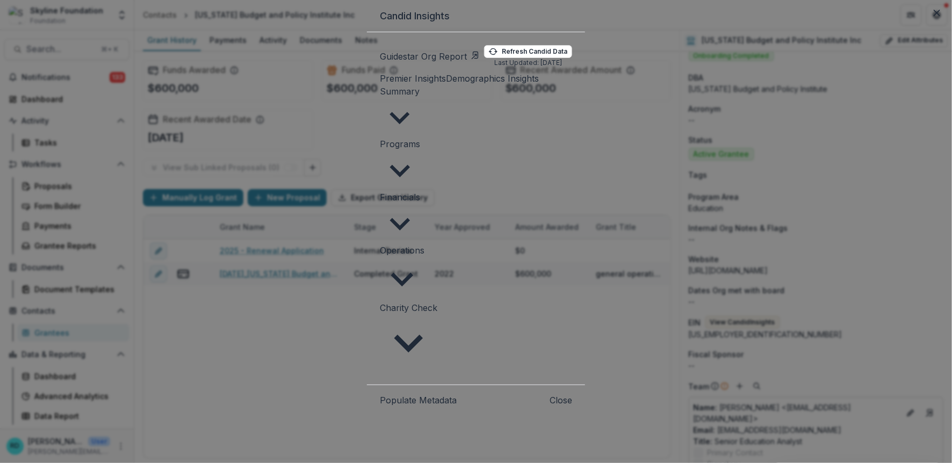
click at [380, 97] on span "Summary" at bounding box center [400, 91] width 40 height 11
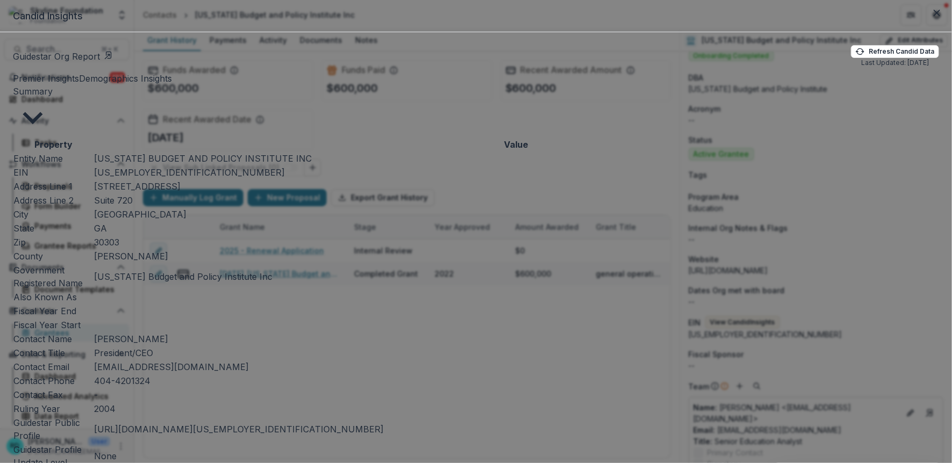
scroll to position [457, 0]
click at [53, 138] on button "Summary" at bounding box center [33, 111] width 40 height 53
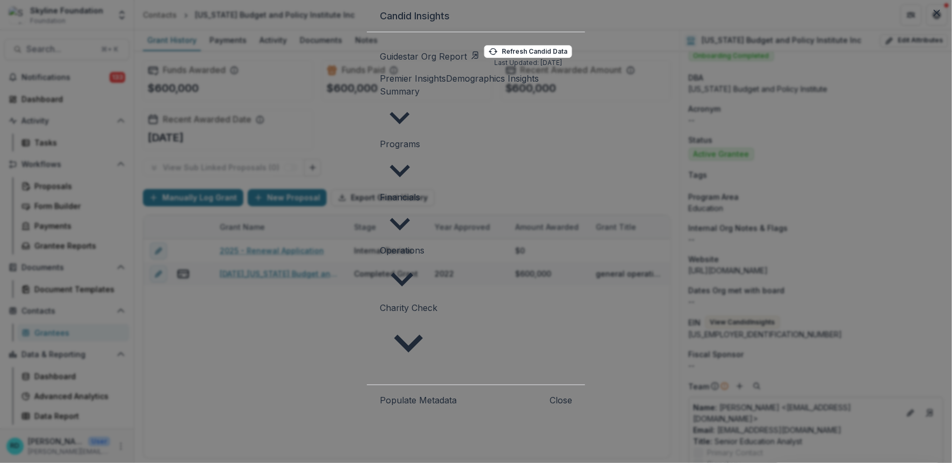
click at [380, 192] on span "Financials" at bounding box center [400, 197] width 40 height 11
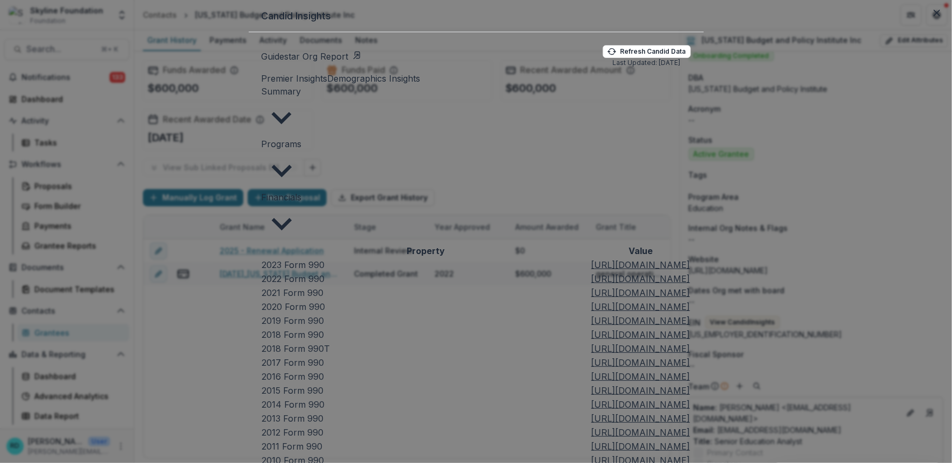
click at [592, 260] on u "[URL][DOMAIN_NAME]" at bounding box center [641, 265] width 99 height 11
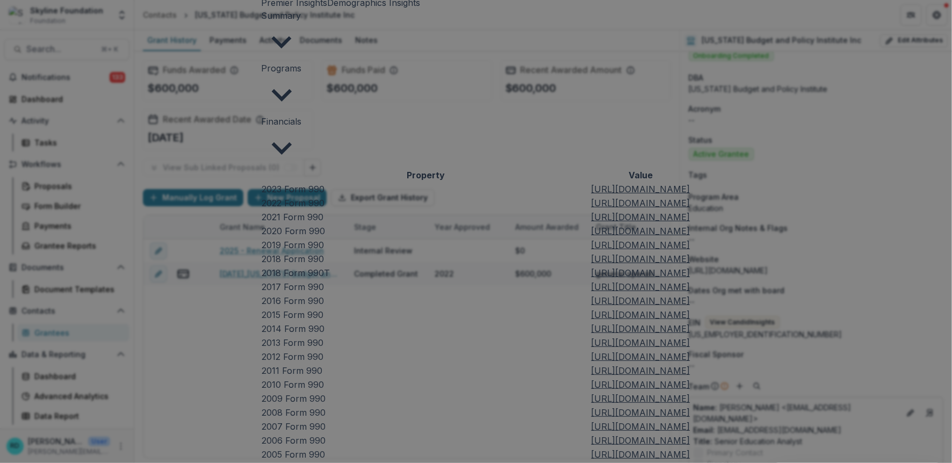
scroll to position [82, 0]
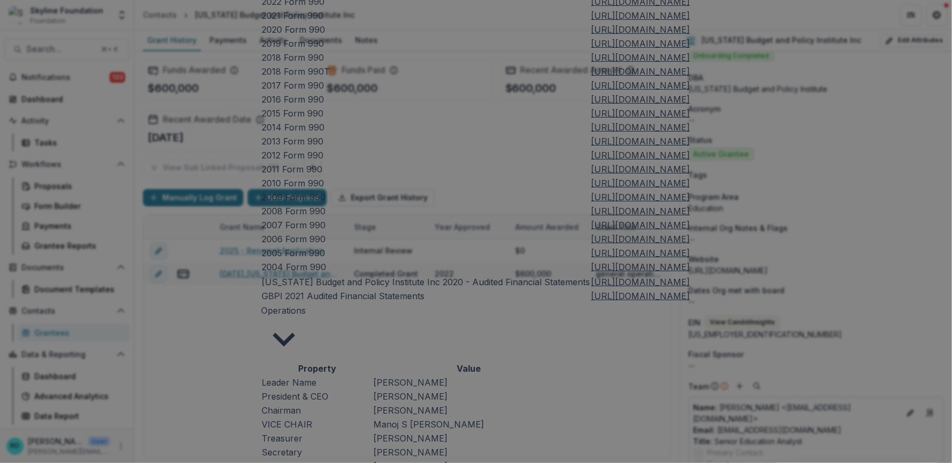
scroll to position [297, 0]
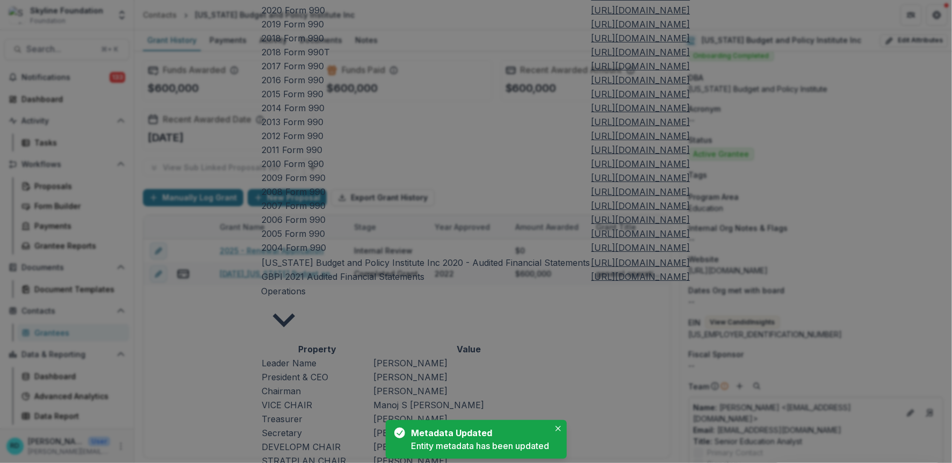
click at [469, 443] on div "Entity metadata has been updated" at bounding box center [481, 446] width 138 height 13
click at [466, 438] on div "Metadata Updated" at bounding box center [479, 433] width 134 height 13
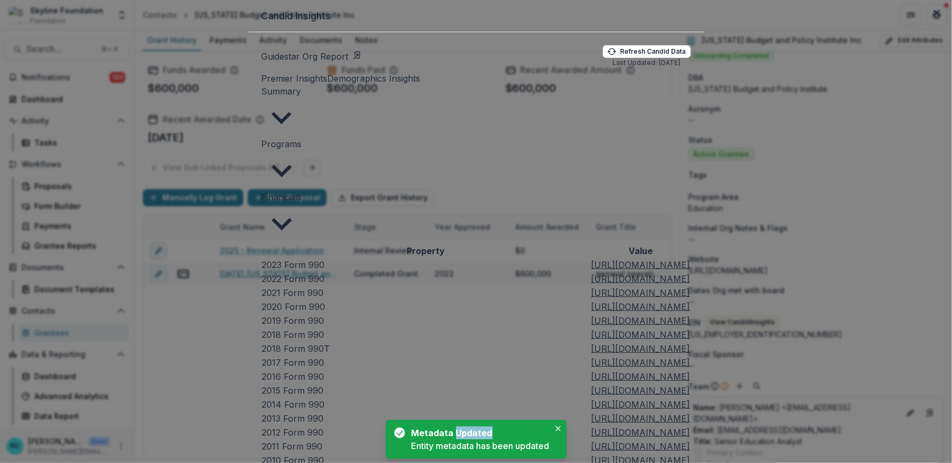
scroll to position [289, 0]
click at [691, 58] on button "Refresh Candid Data" at bounding box center [647, 51] width 88 height 13
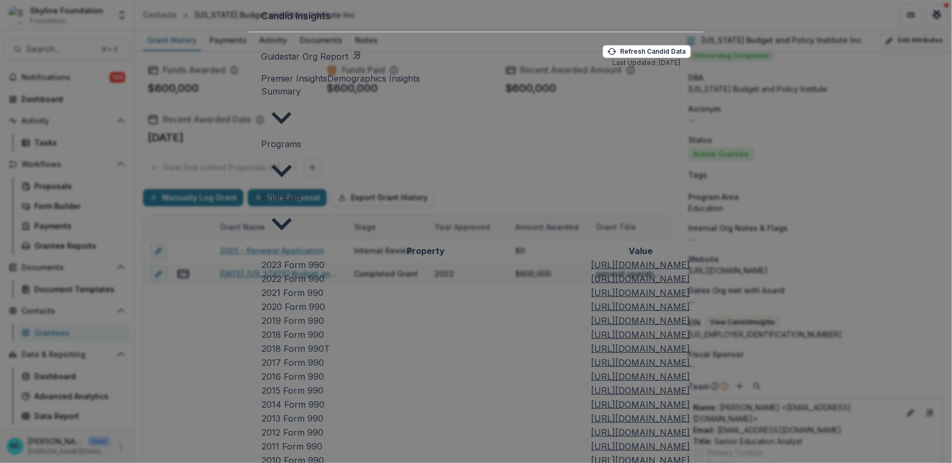
click at [262, 63] on link "Guidestar Org Report" at bounding box center [312, 56] width 100 height 13
click at [929, 21] on button "Close" at bounding box center [937, 12] width 17 height 17
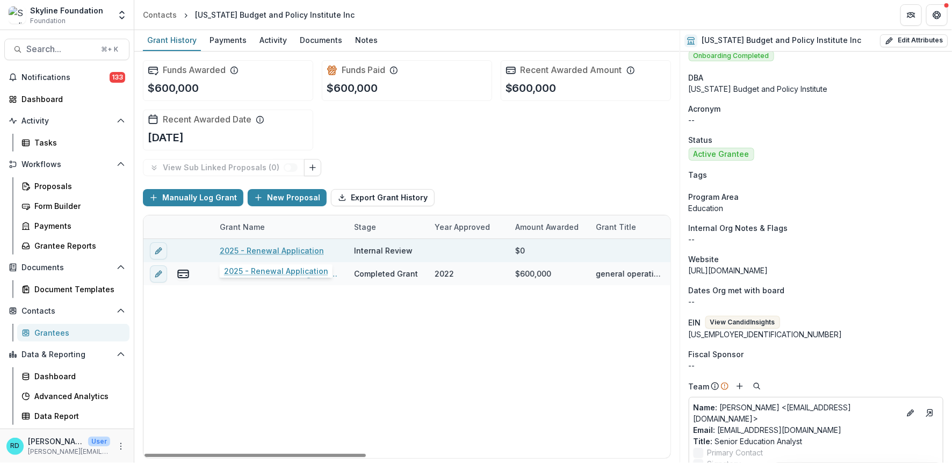
click at [303, 246] on link "2025 - Renewal Application" at bounding box center [272, 250] width 104 height 11
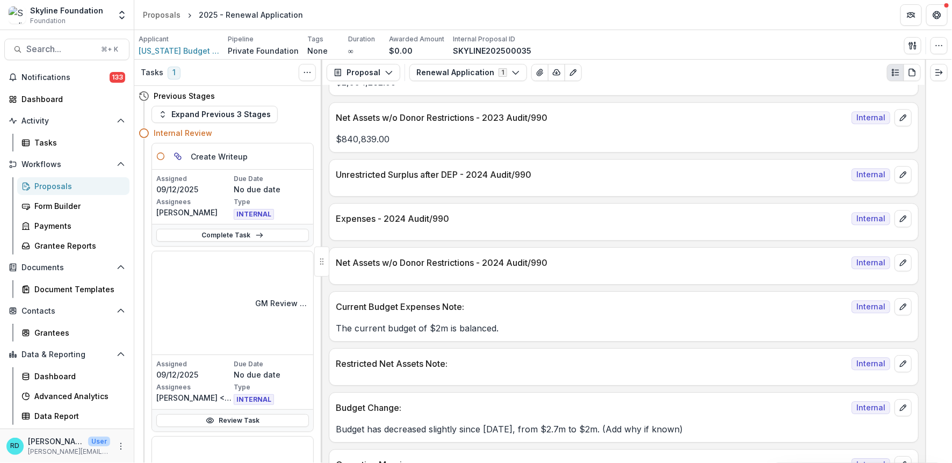
scroll to position [1372, 0]
click at [515, 212] on p "Expenses - 2024 Audit/990" at bounding box center [592, 218] width 512 height 13
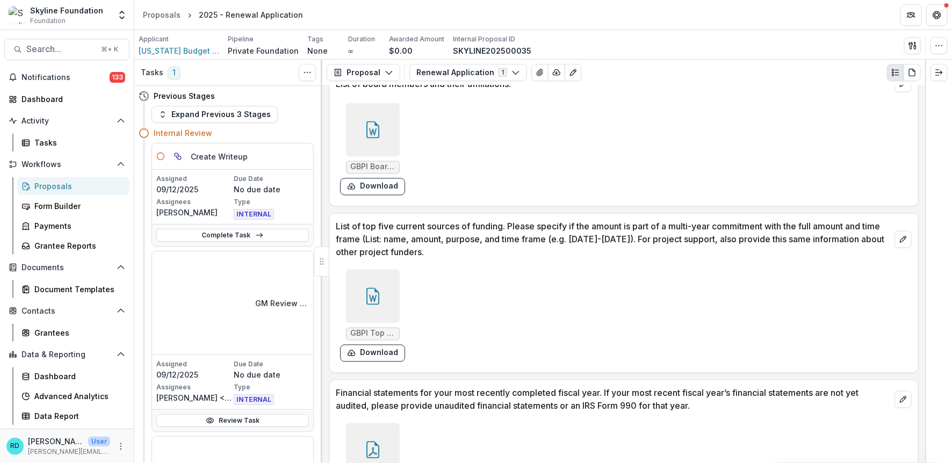
scroll to position [4733, 0]
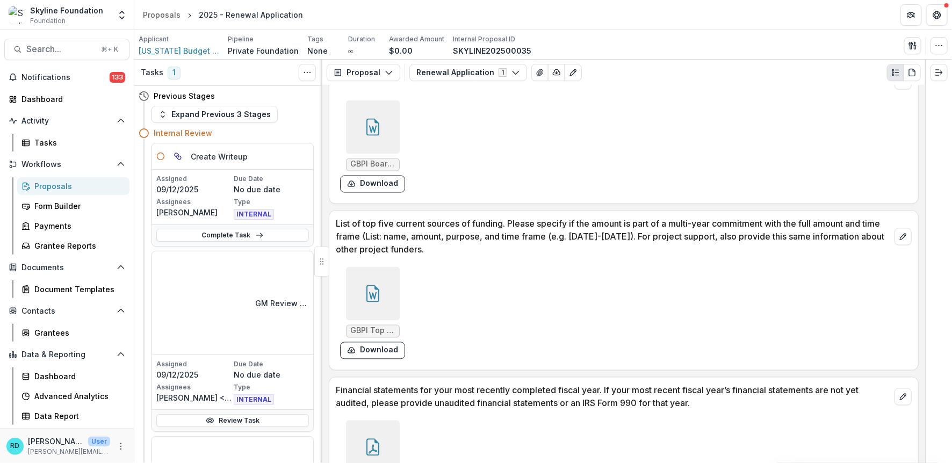
click at [369, 119] on icon at bounding box center [372, 127] width 17 height 17
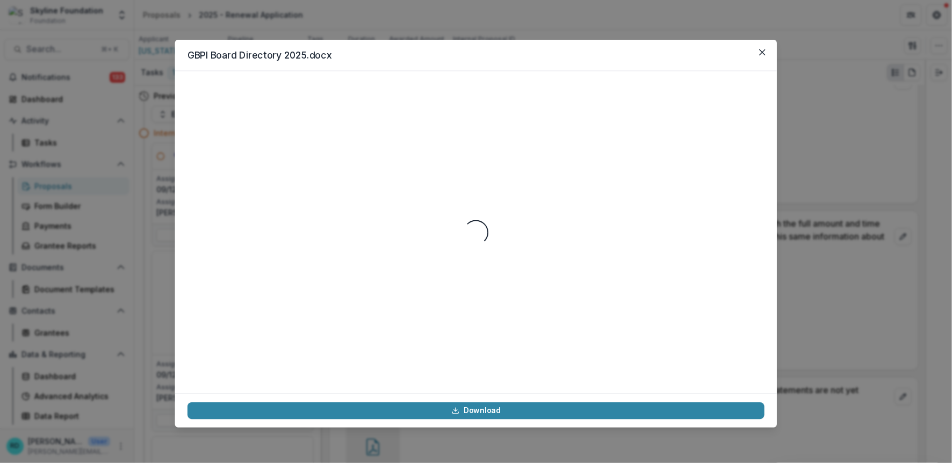
click at [369, 98] on div "Loading..." at bounding box center [476, 233] width 577 height 298
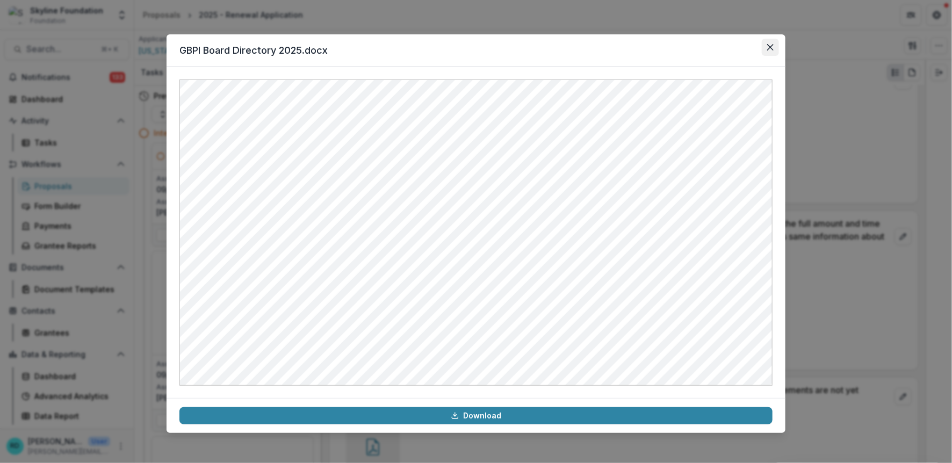
click at [772, 48] on icon "Close" at bounding box center [770, 47] width 6 height 6
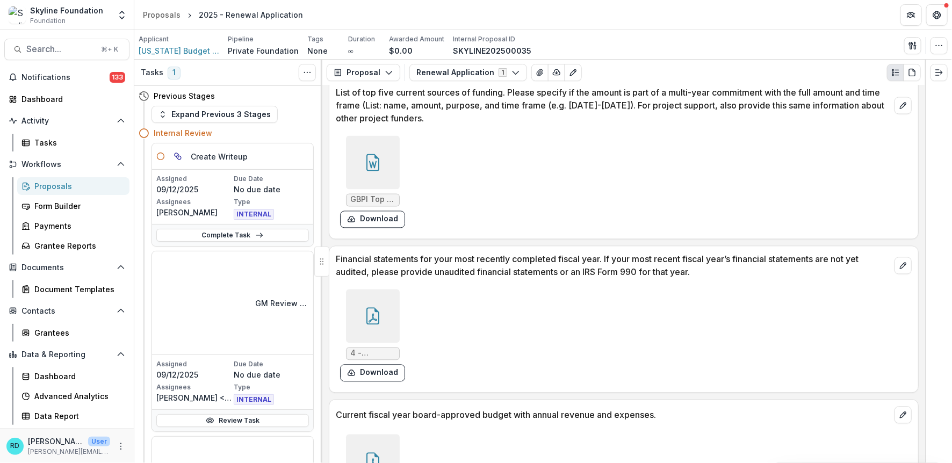
scroll to position [4901, 0]
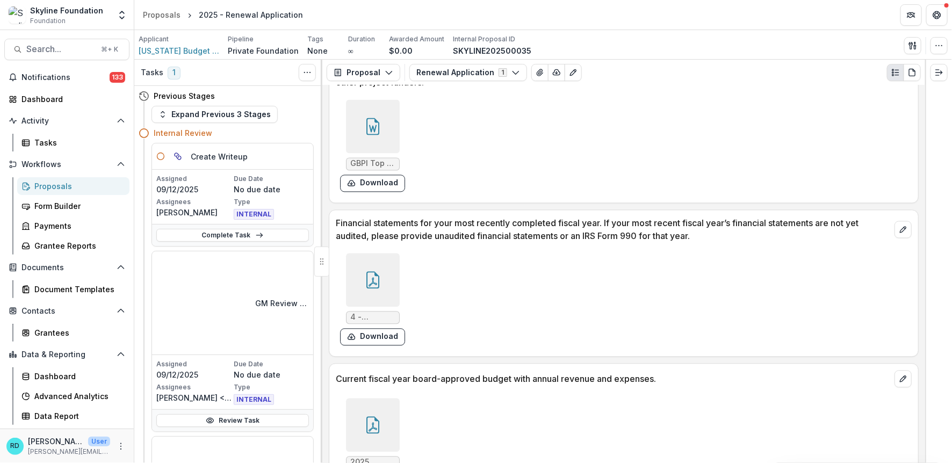
click at [377, 271] on icon at bounding box center [372, 279] width 13 height 17
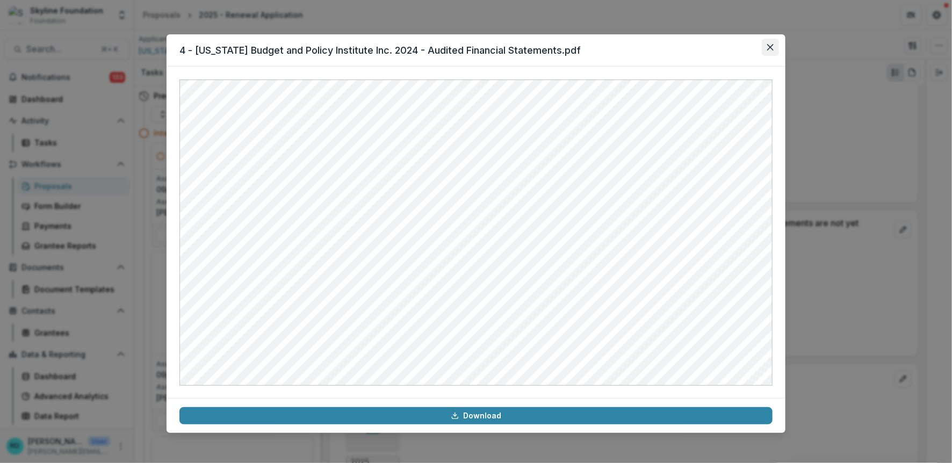
click at [771, 47] on icon "Close" at bounding box center [770, 47] width 6 height 6
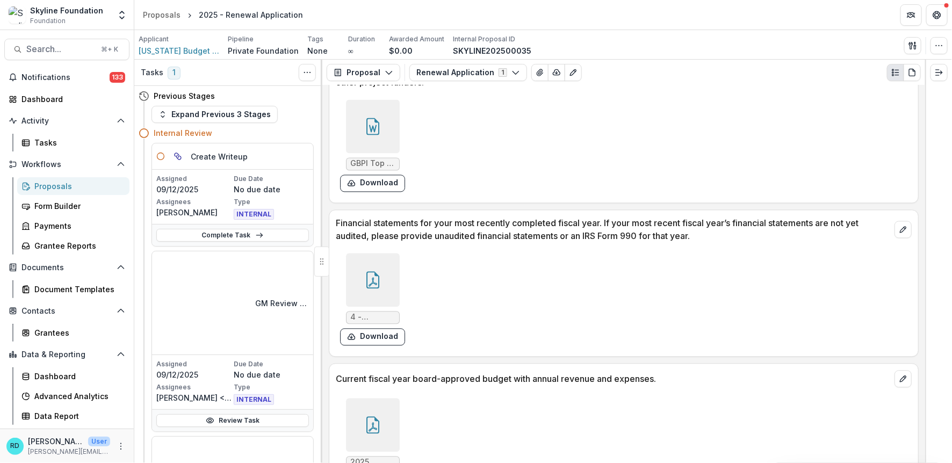
click at [372, 416] on icon at bounding box center [372, 424] width 17 height 17
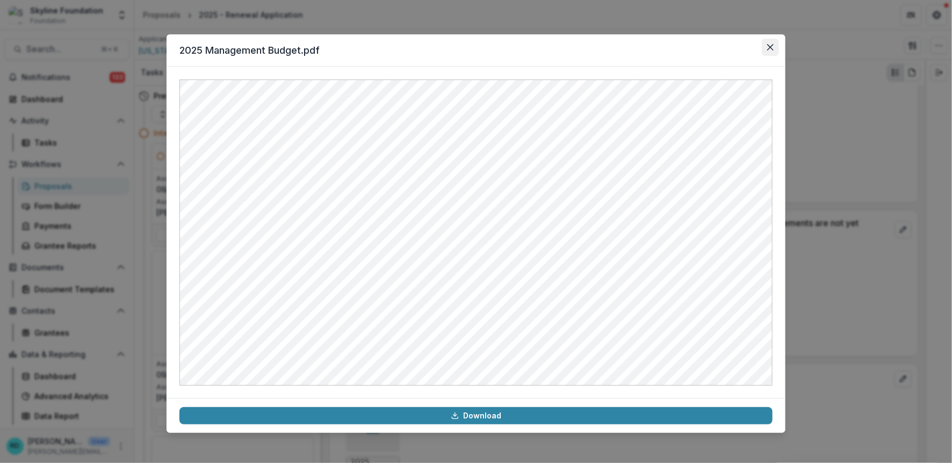
click at [767, 48] on button "Close" at bounding box center [770, 47] width 17 height 17
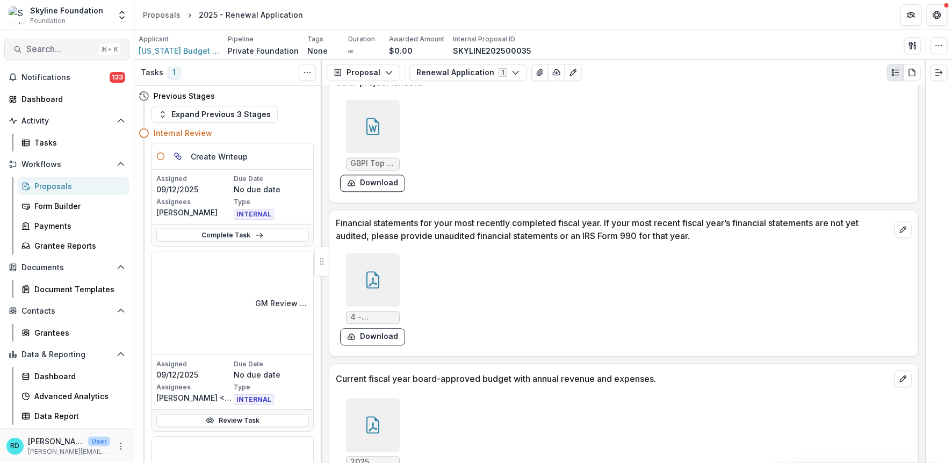
click at [28, 51] on span "Search..." at bounding box center [60, 49] width 68 height 10
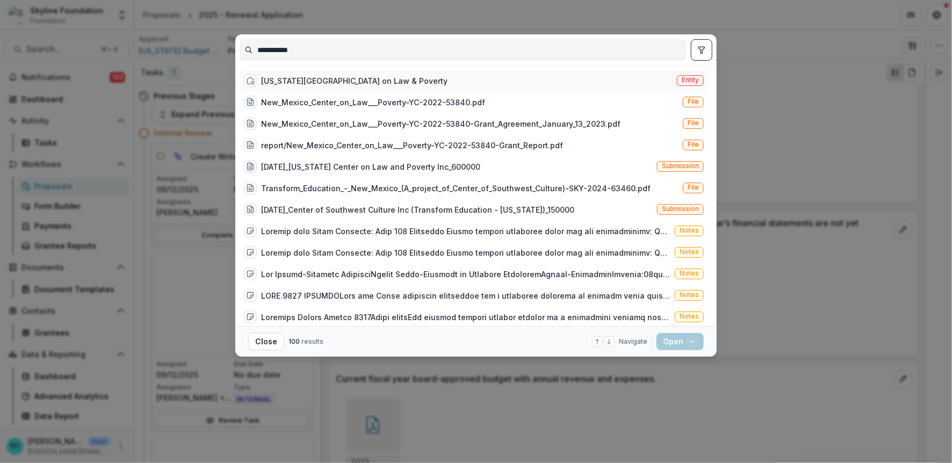
type input "**********"
click at [403, 84] on div "[US_STATE][GEOGRAPHIC_DATA] on Law & Poverty Entity" at bounding box center [474, 80] width 469 height 21
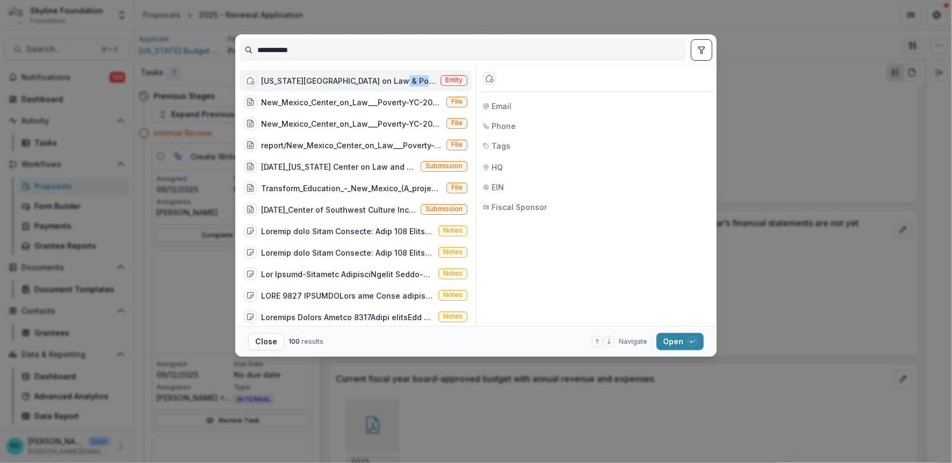
click at [403, 84] on div "[US_STATE][GEOGRAPHIC_DATA] on Law & Poverty Entity" at bounding box center [356, 80] width 232 height 21
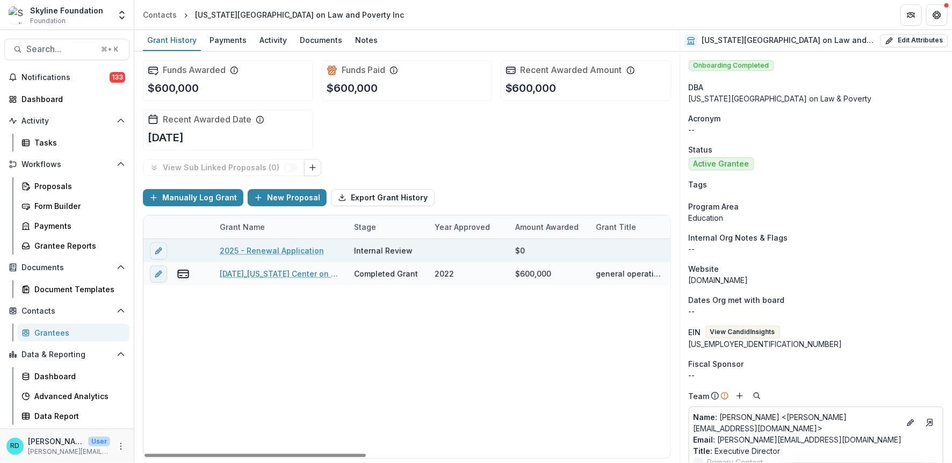
click at [263, 249] on link "2025 - Renewal Application" at bounding box center [272, 250] width 104 height 11
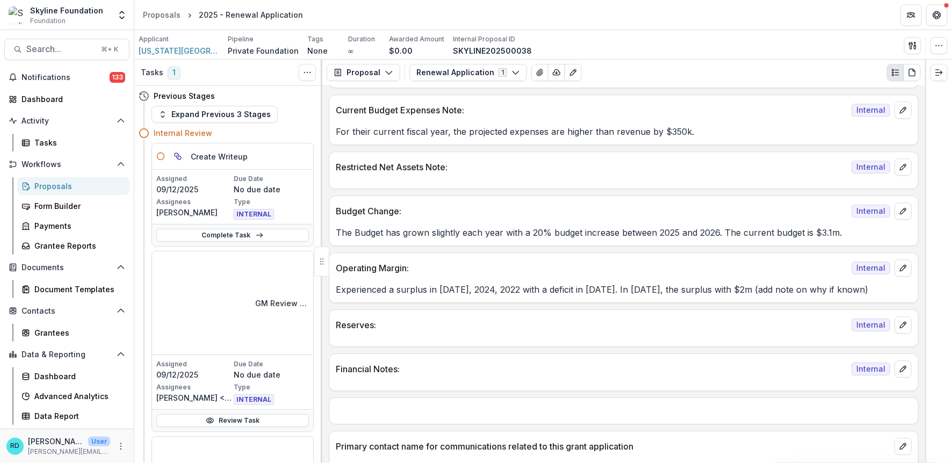
scroll to position [1586, 0]
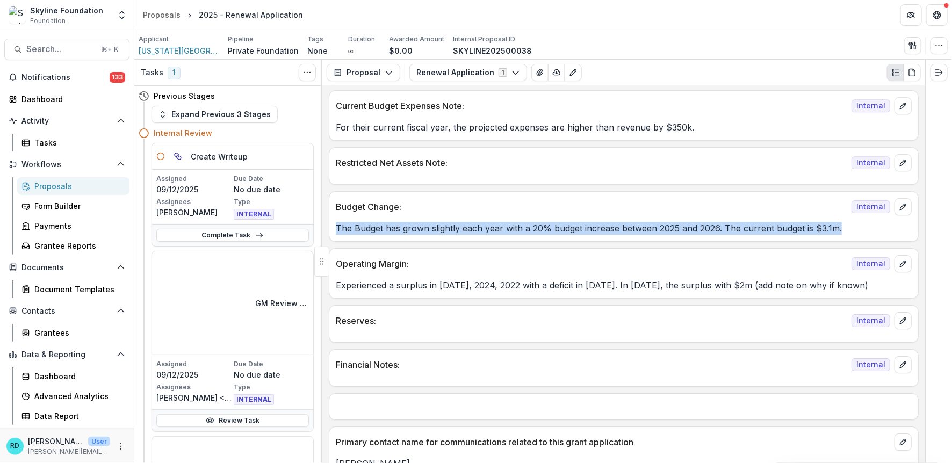
drag, startPoint x: 842, startPoint y: 214, endPoint x: 334, endPoint y: 215, distance: 508.3
click at [334, 222] on div "The Budget has grown slightly each year with a 20% budget increase between 2025…" at bounding box center [623, 228] width 589 height 13
copy p "The Budget has grown slightly each year with a 20% budget increase between 2025…"
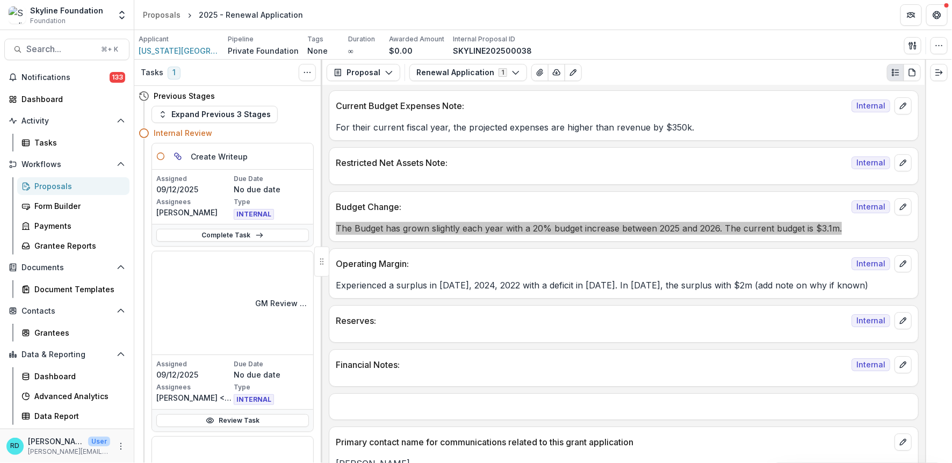
copy p "The Budget has grown slightly each year with a 20% budget increase between 2025…"
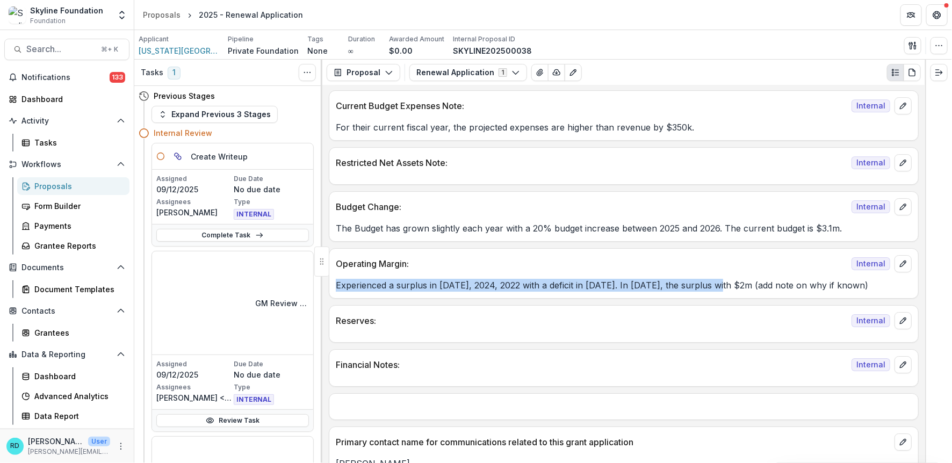
drag, startPoint x: 724, startPoint y: 271, endPoint x: 337, endPoint y: 274, distance: 386.9
click at [337, 279] on p "Experienced a surplus in [DATE], 2024, 2022 with a deficit in [DATE]. In [DATE]…" at bounding box center [624, 285] width 576 height 13
copy p "Experienced a surplus in [DATE], 2024, 2022 with a deficit in [DATE]. In [DATE]…"
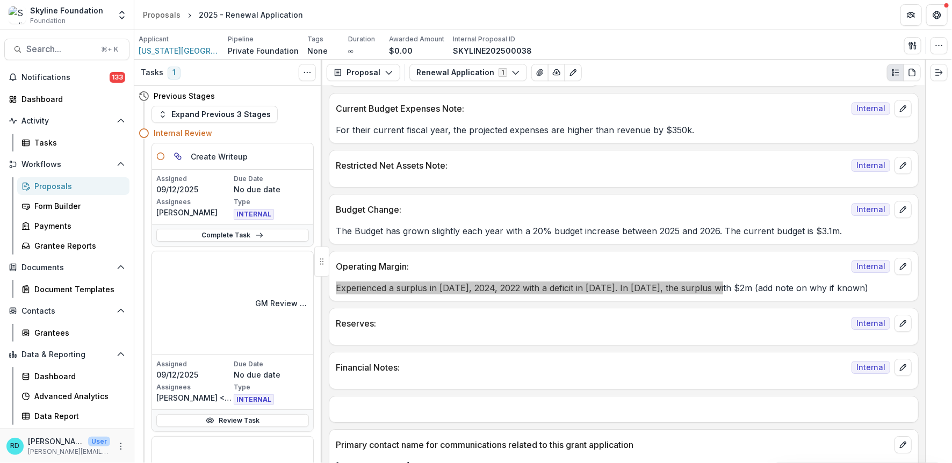
scroll to position [1583, 0]
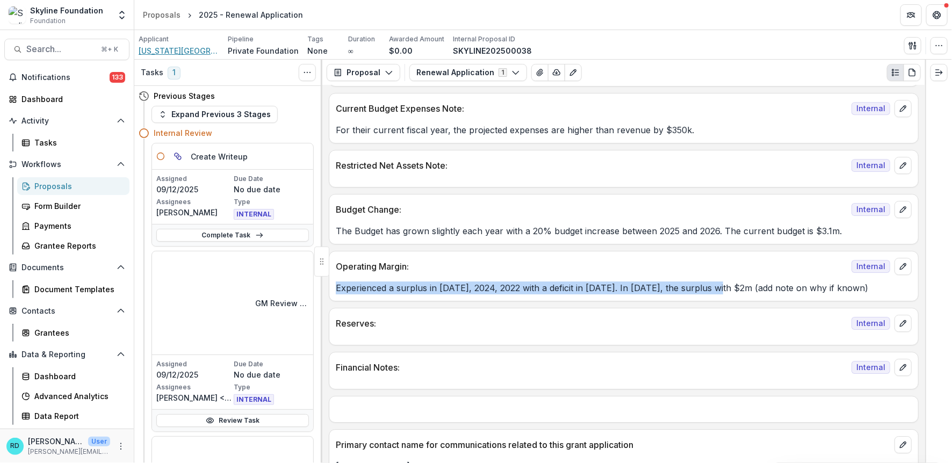
click at [195, 48] on span "[US_STATE][GEOGRAPHIC_DATA] on Law and Poverty Inc" at bounding box center [179, 50] width 81 height 11
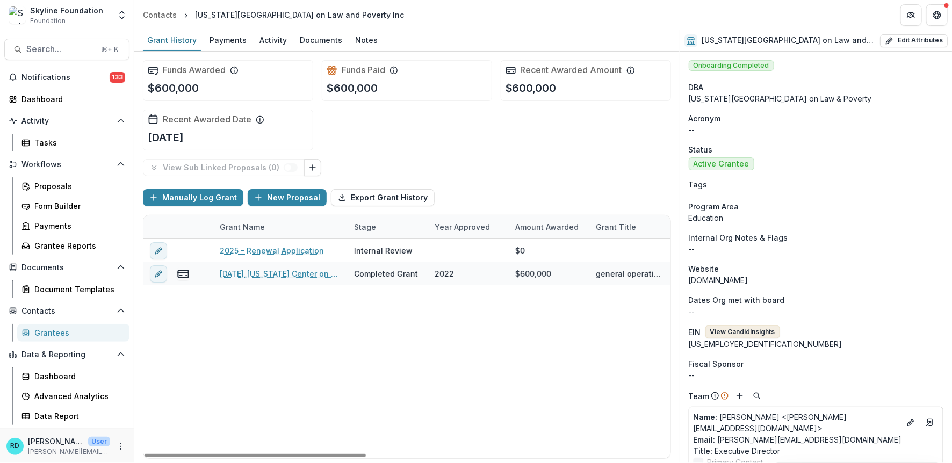
click at [750, 330] on button "View Candid Insights" at bounding box center [743, 332] width 75 height 13
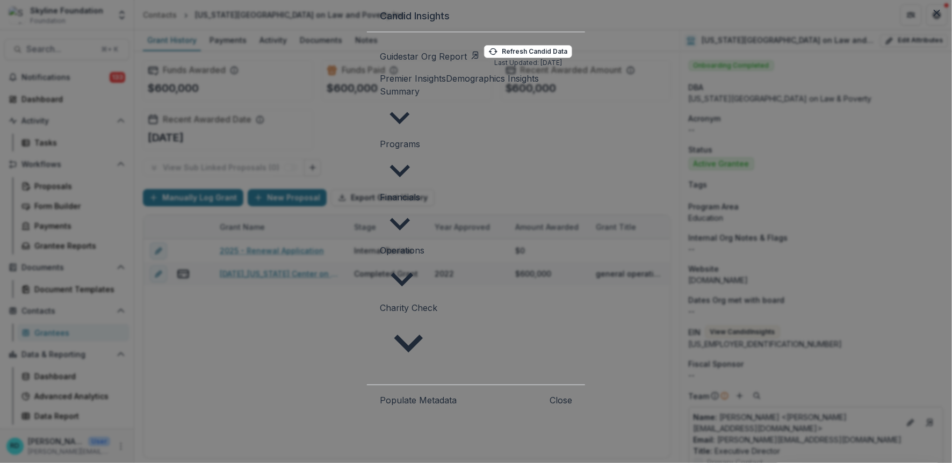
click at [380, 63] on link "Guidestar Org Report" at bounding box center [430, 56] width 100 height 13
click at [929, 21] on button "Close" at bounding box center [937, 12] width 17 height 17
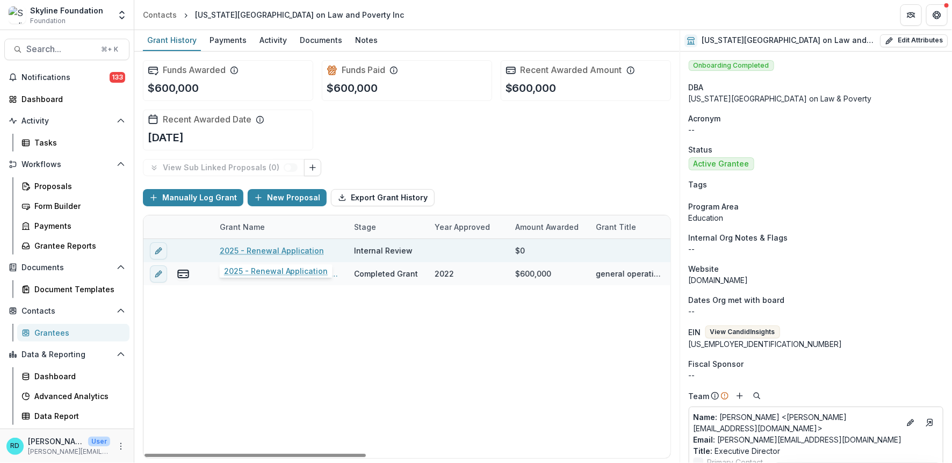
click at [313, 249] on link "2025 - Renewal Application" at bounding box center [272, 250] width 104 height 11
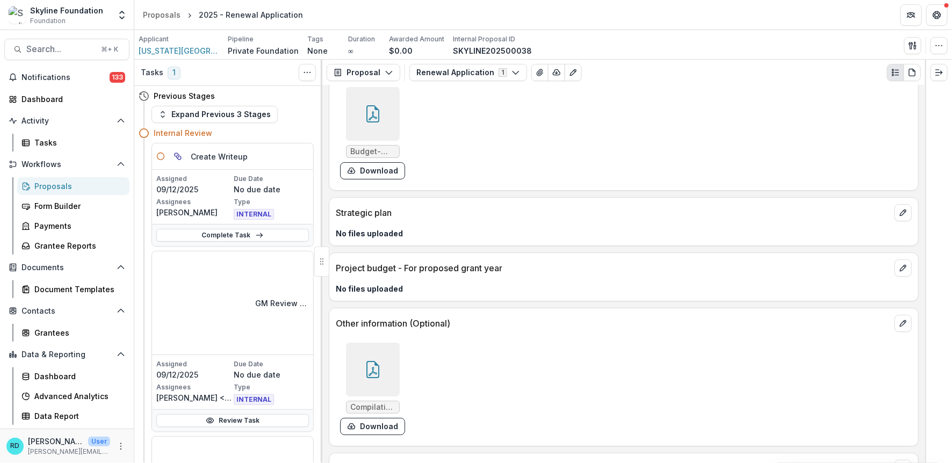
scroll to position [5651, 0]
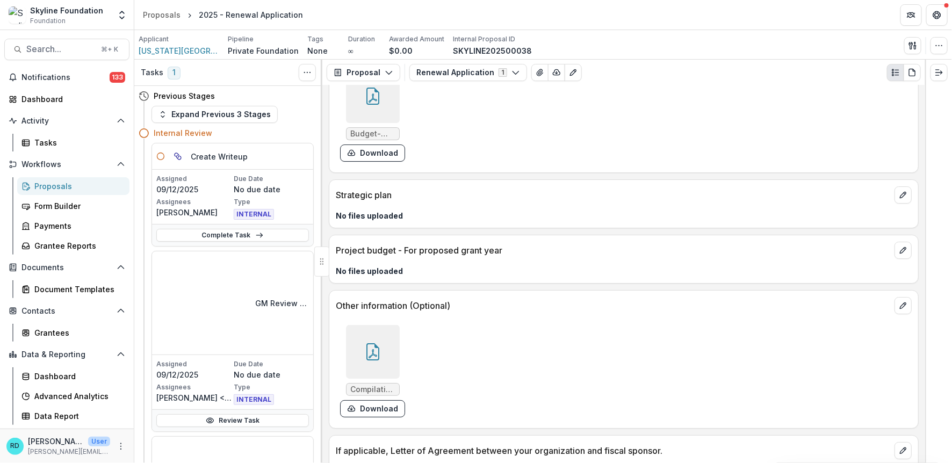
click at [366, 325] on div at bounding box center [373, 352] width 54 height 54
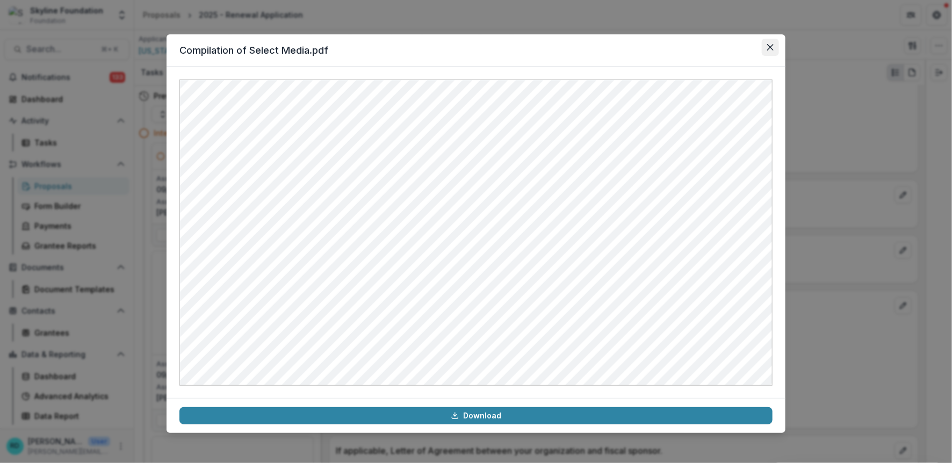
click at [777, 48] on button "Close" at bounding box center [770, 47] width 17 height 17
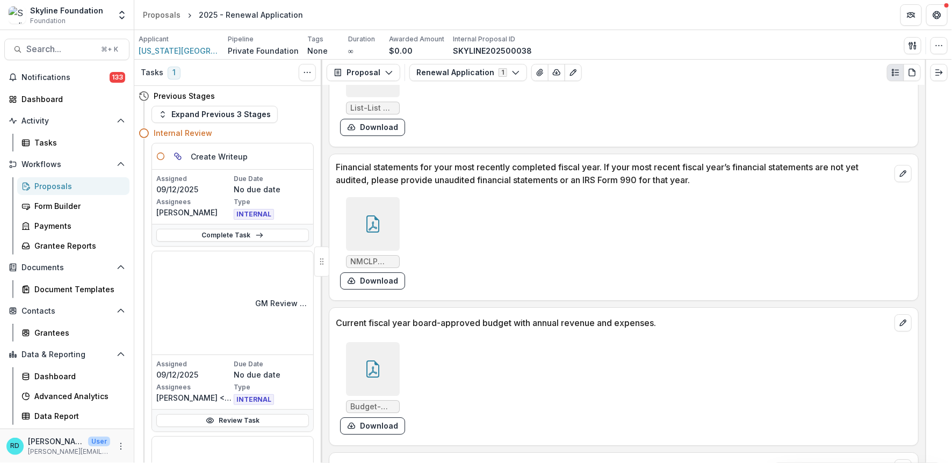
scroll to position [5367, 0]
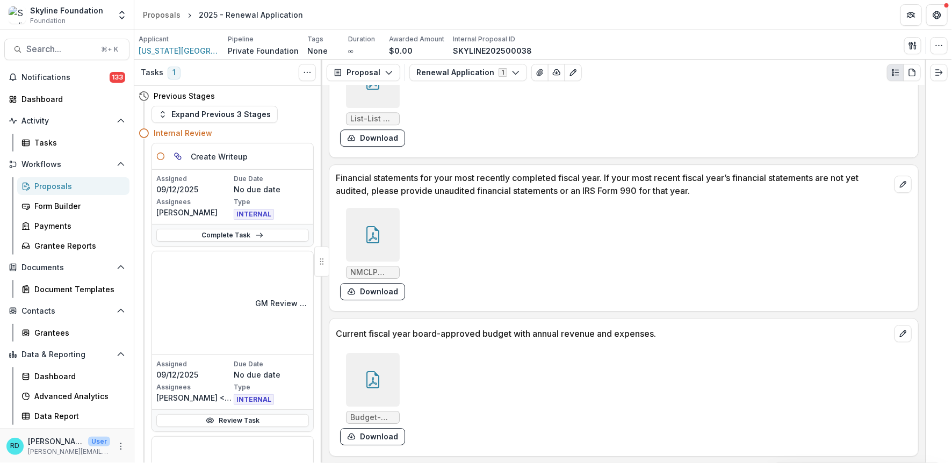
click at [927, 429] on div at bounding box center [938, 262] width 27 height 404
click at [384, 208] on div at bounding box center [373, 235] width 54 height 54
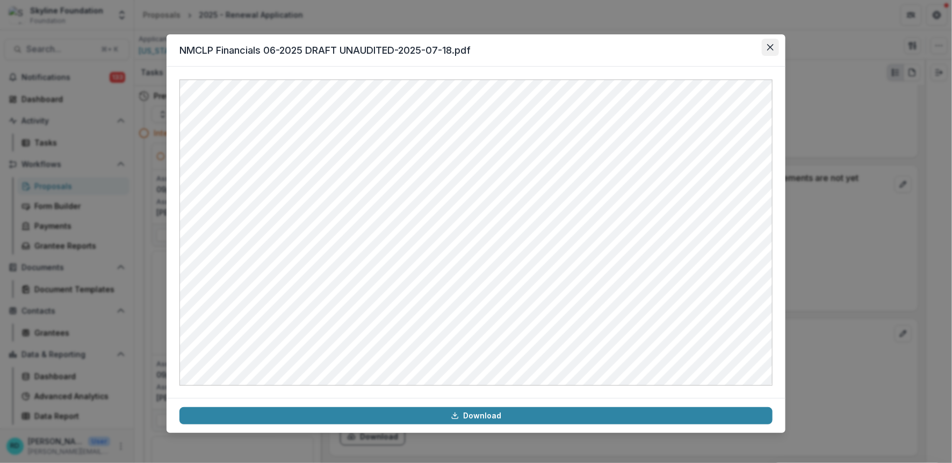
click at [772, 46] on icon "Close" at bounding box center [770, 47] width 6 height 6
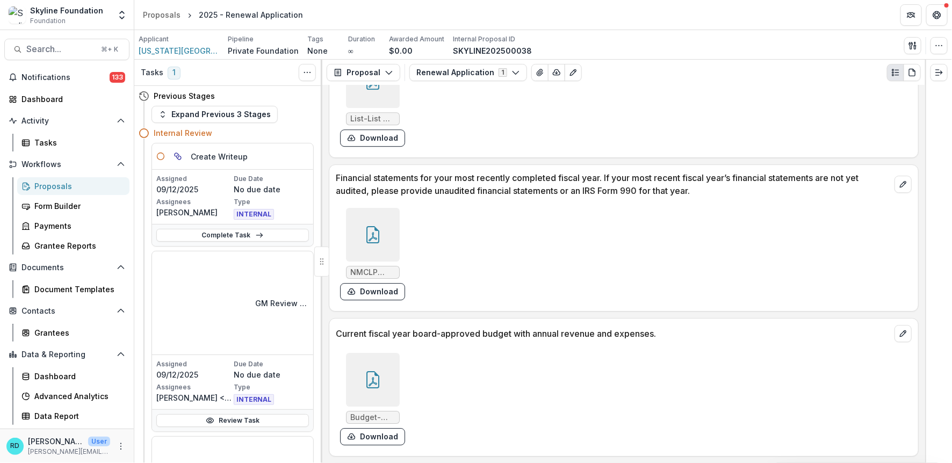
click at [364, 371] on icon at bounding box center [372, 379] width 17 height 17
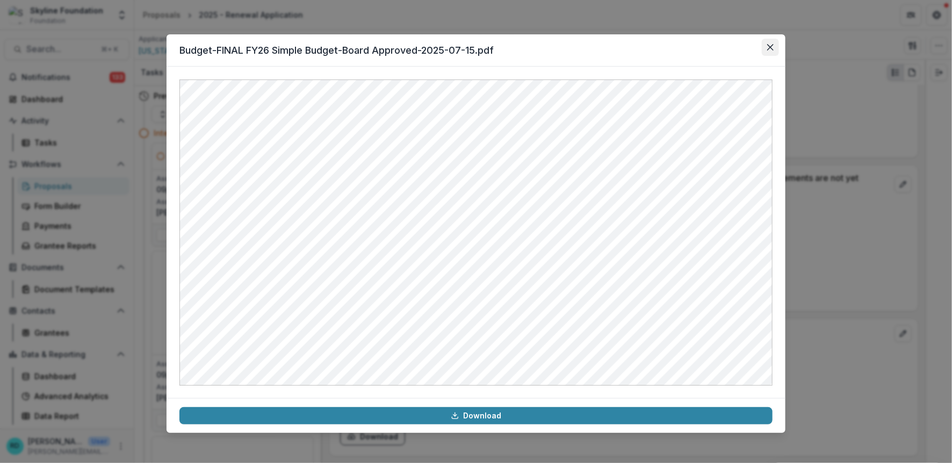
click at [768, 49] on icon "Close" at bounding box center [770, 47] width 6 height 6
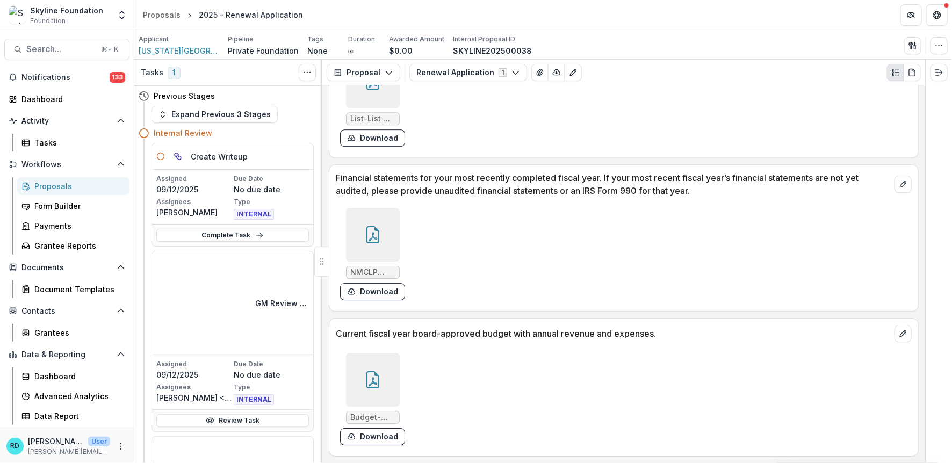
click at [372, 371] on icon at bounding box center [372, 379] width 17 height 17
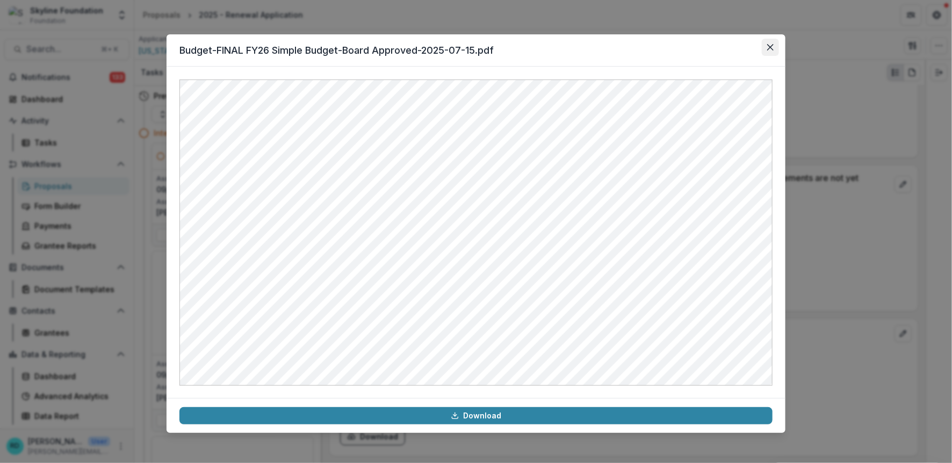
click at [768, 54] on button "Close" at bounding box center [770, 47] width 17 height 17
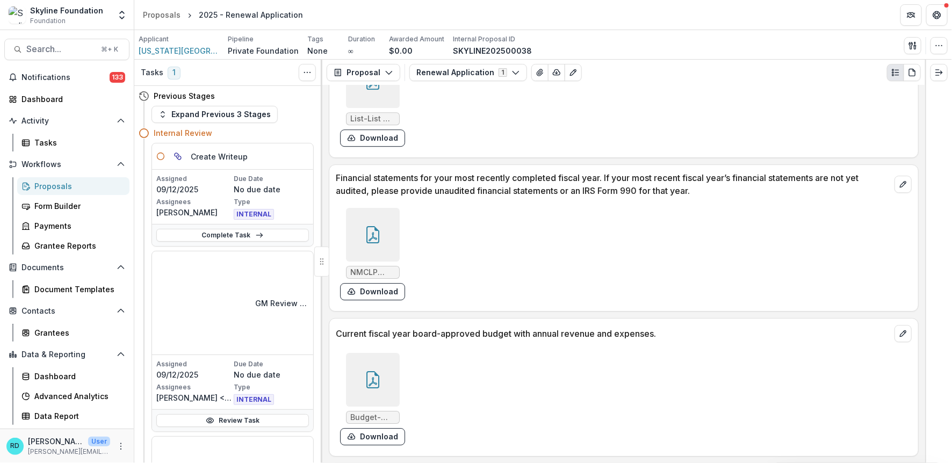
click at [371, 226] on icon at bounding box center [372, 234] width 17 height 17
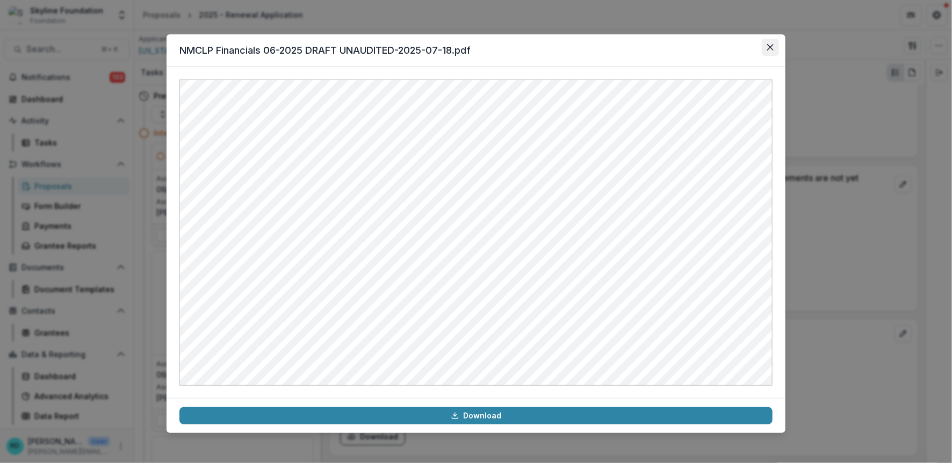
click at [767, 47] on icon "Close" at bounding box center [770, 47] width 6 height 6
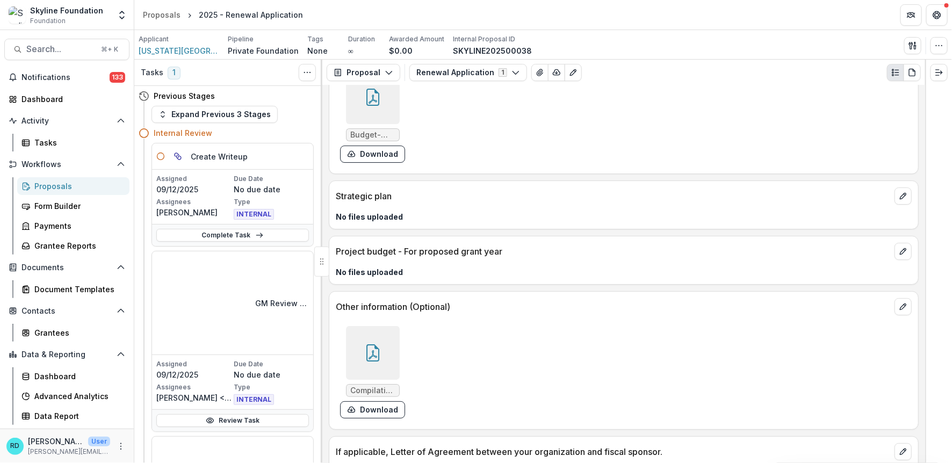
scroll to position [5651, 0]
click at [371, 343] on icon at bounding box center [372, 351] width 17 height 17
